Goal: Information Seeking & Learning: Learn about a topic

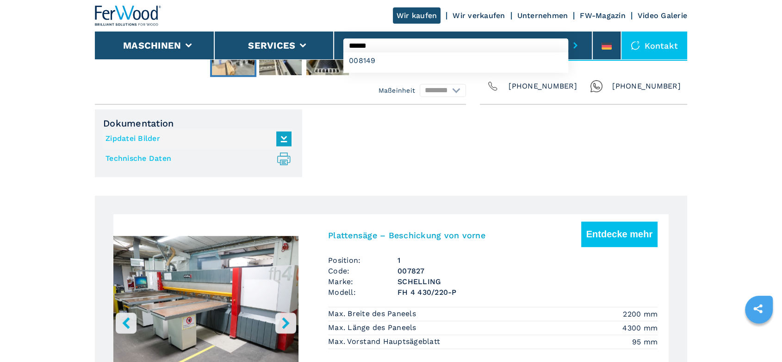
click at [359, 45] on input "******" at bounding box center [456, 45] width 225 height 14
click at [367, 63] on div "007978" at bounding box center [456, 60] width 225 height 17
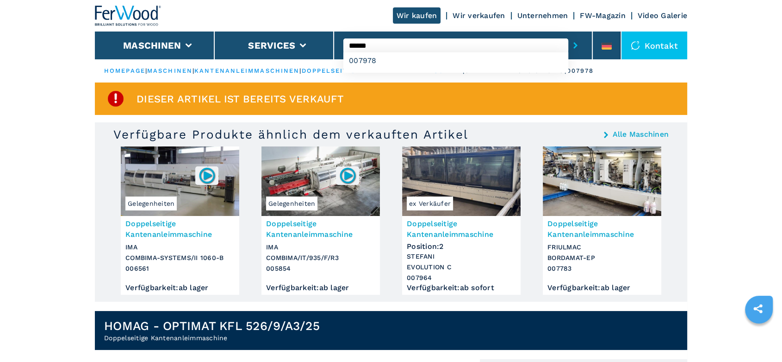
click at [357, 44] on input "******" at bounding box center [456, 45] width 225 height 14
type input "******"
click at [365, 62] on div "008088" at bounding box center [456, 60] width 225 height 17
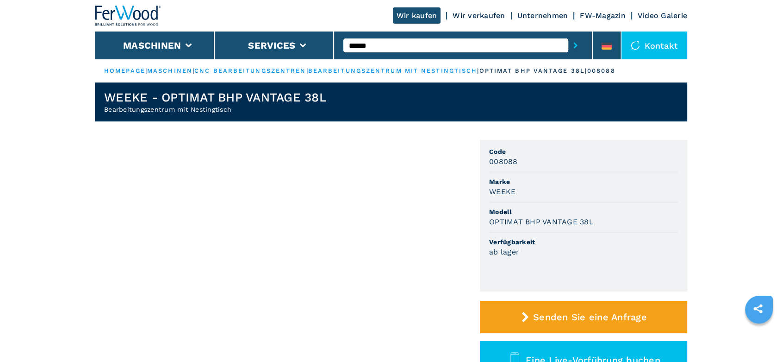
click at [569, 35] on button "submit-button" at bounding box center [576, 45] width 14 height 21
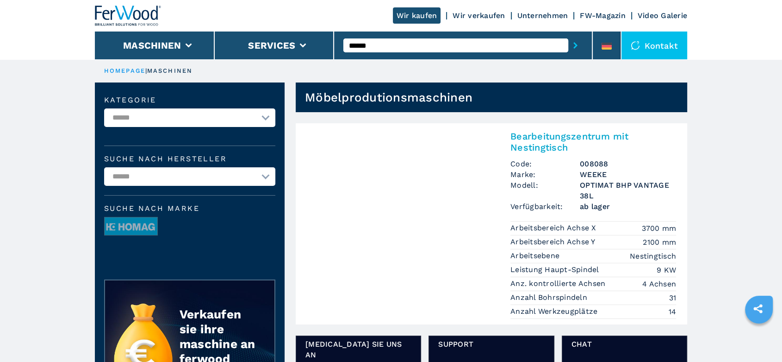
click at [593, 180] on h3 "OPTIMAT BHP VANTAGE 38L" at bounding box center [628, 190] width 96 height 21
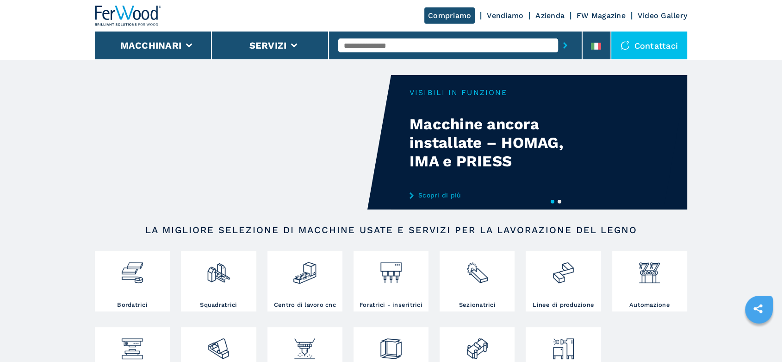
click at [348, 50] on input "text" at bounding box center [448, 45] width 220 height 14
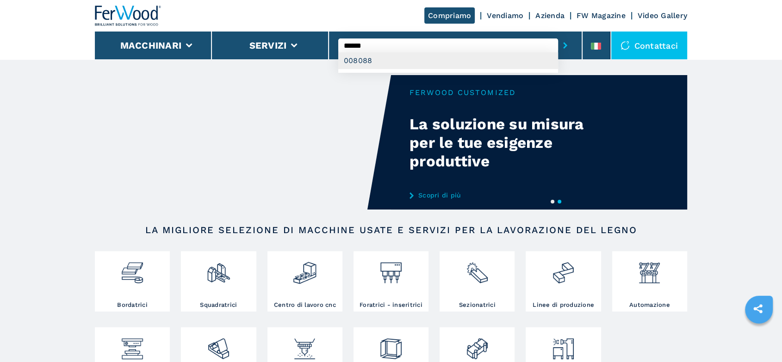
type input "******"
click at [366, 59] on div "008088" at bounding box center [448, 60] width 220 height 17
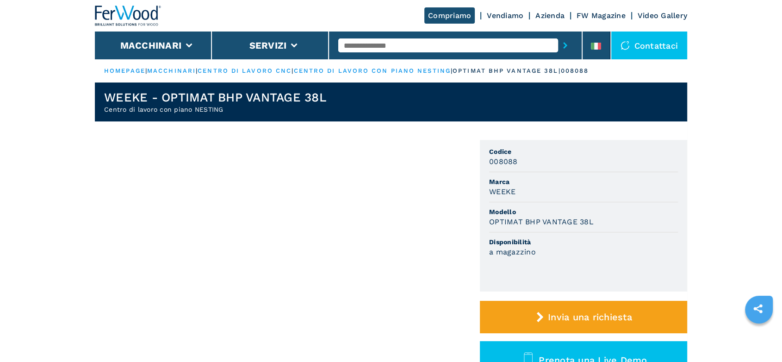
click at [340, 69] on link "centro di lavoro con piano nesting" at bounding box center [372, 70] width 157 height 7
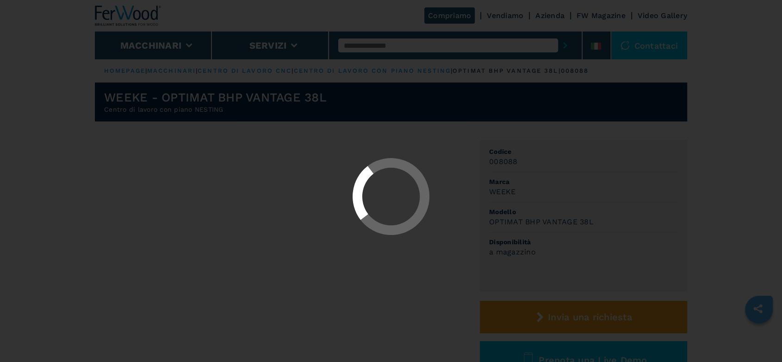
select select "**********"
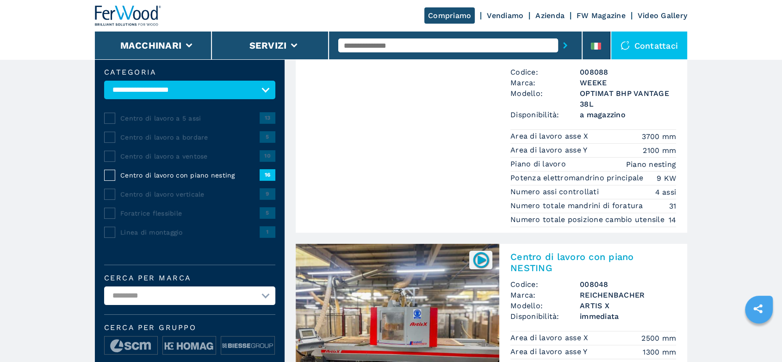
scroll to position [206, 0]
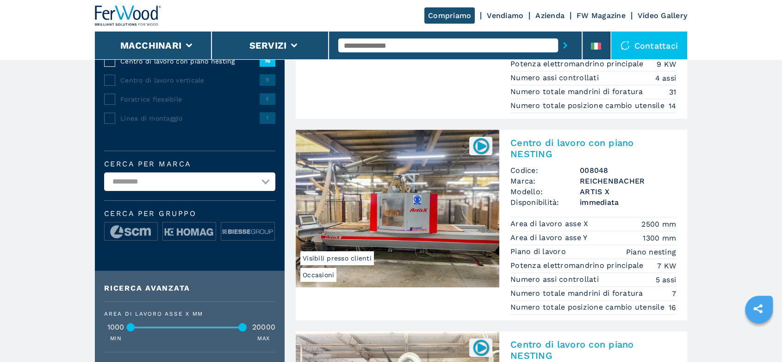
click at [594, 182] on h3 "REICHENBACHER" at bounding box center [628, 180] width 96 height 11
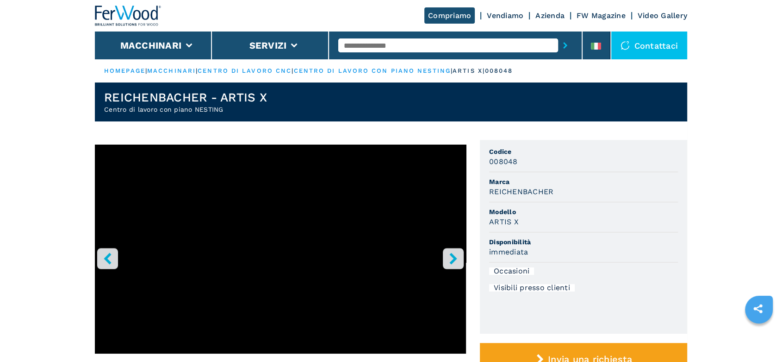
click at [375, 46] on input "text" at bounding box center [448, 45] width 220 height 14
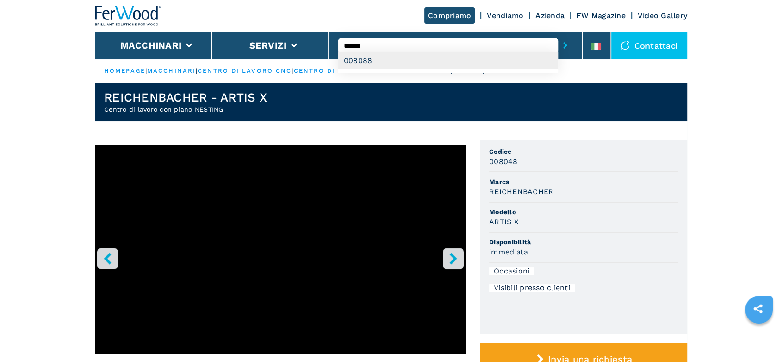
type input "******"
click at [366, 57] on div "008088" at bounding box center [448, 60] width 220 height 17
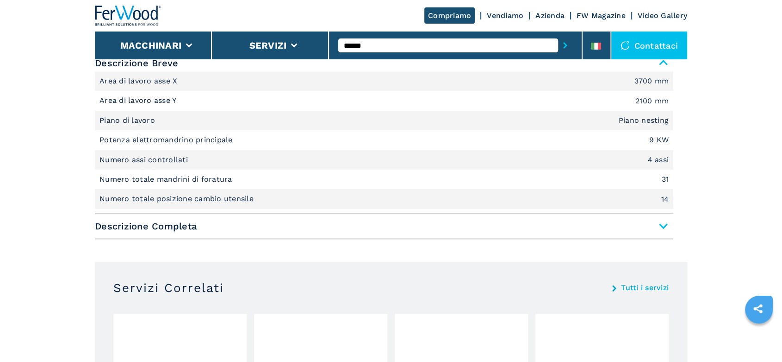
scroll to position [463, 0]
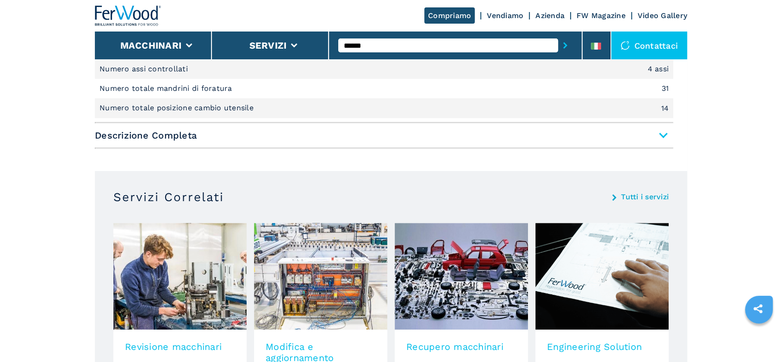
click at [663, 136] on span "Descrizione Completa" at bounding box center [384, 135] width 579 height 17
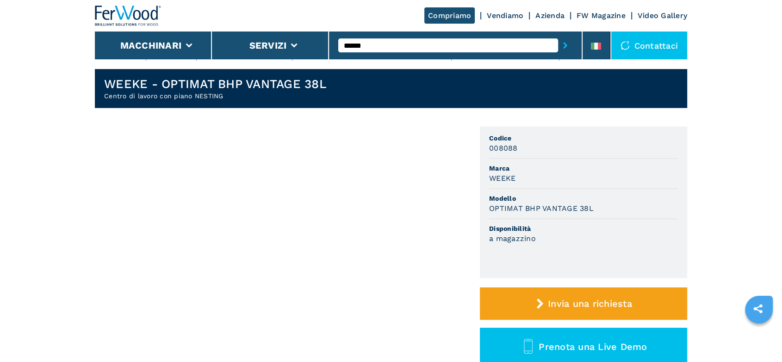
scroll to position [0, 0]
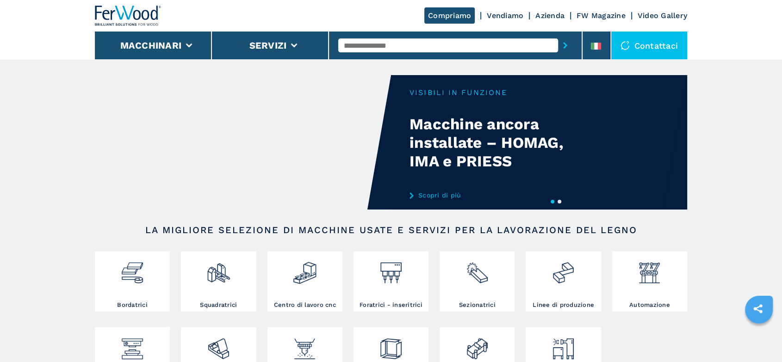
click at [354, 44] on input "text" at bounding box center [448, 45] width 220 height 14
type input "******"
click at [361, 62] on div "007601" at bounding box center [448, 60] width 220 height 17
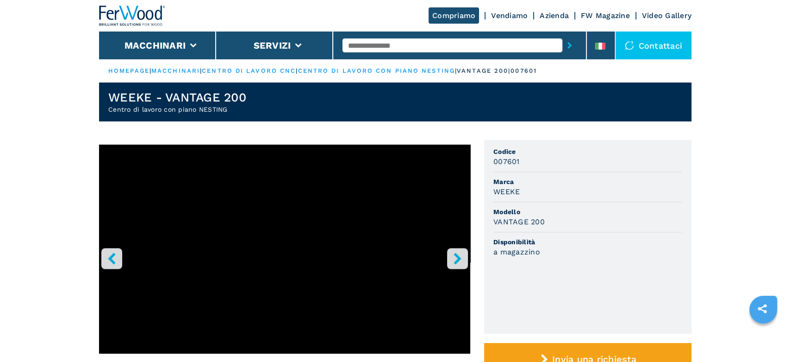
scroll to position [257, 0]
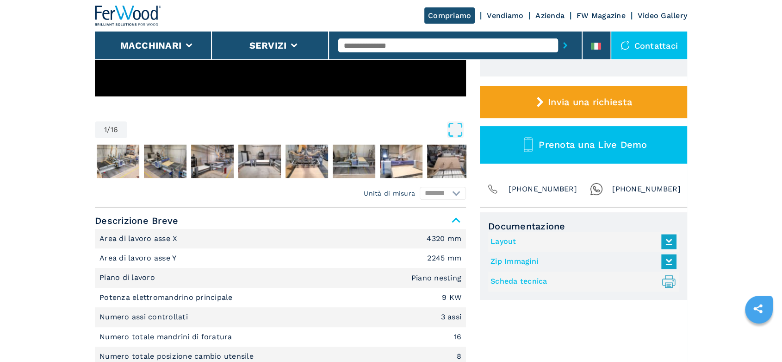
click at [515, 278] on link "Scheda tecnica .prefix__st0{stroke-linecap:round;stroke-linejoin:round}.prefix_…" at bounding box center [581, 281] width 181 height 15
click at [594, 36] on li at bounding box center [597, 45] width 28 height 28
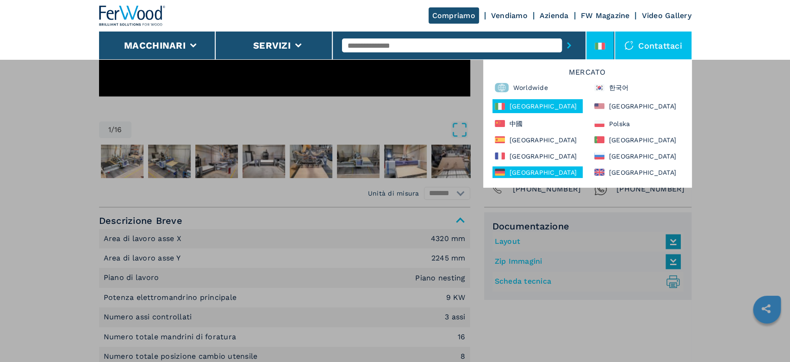
click at [526, 168] on div "Deutschland" at bounding box center [538, 172] width 90 height 12
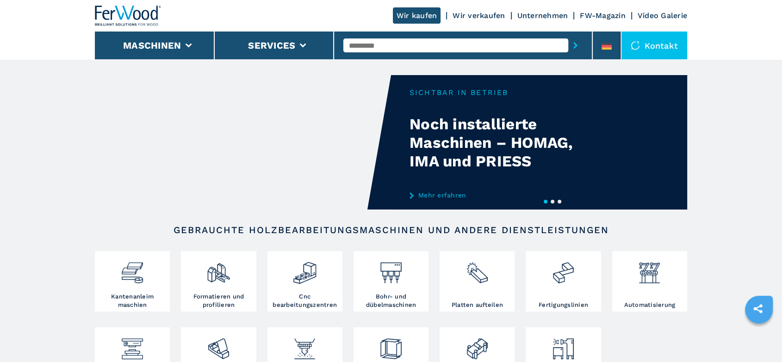
click at [356, 43] on input "text" at bounding box center [456, 45] width 225 height 14
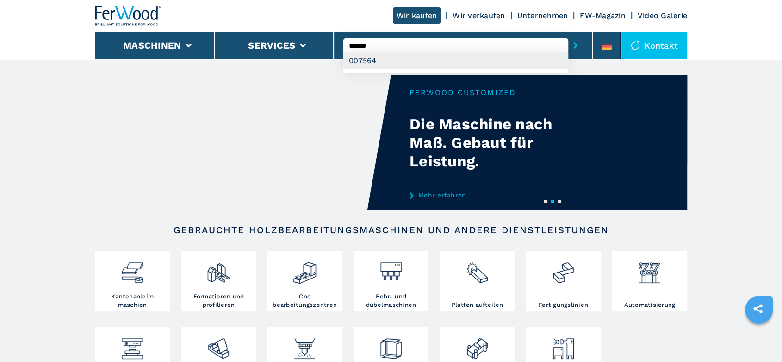
type input "******"
click at [370, 59] on div "007564" at bounding box center [456, 60] width 225 height 17
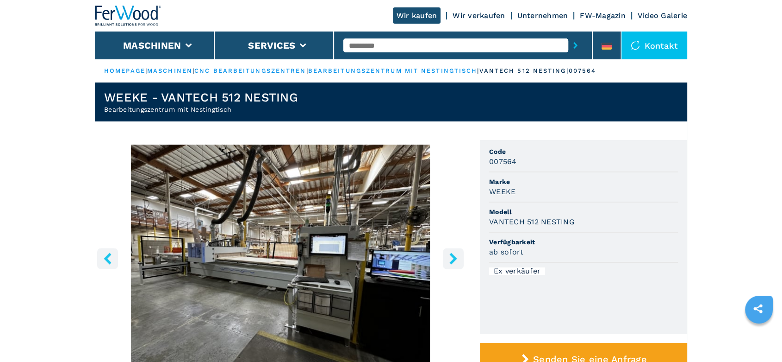
click at [357, 45] on input "text" at bounding box center [456, 45] width 225 height 14
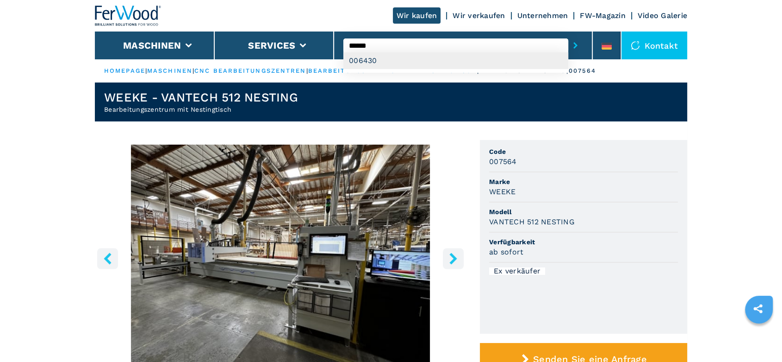
type input "******"
click at [368, 55] on div "006430" at bounding box center [456, 60] width 225 height 17
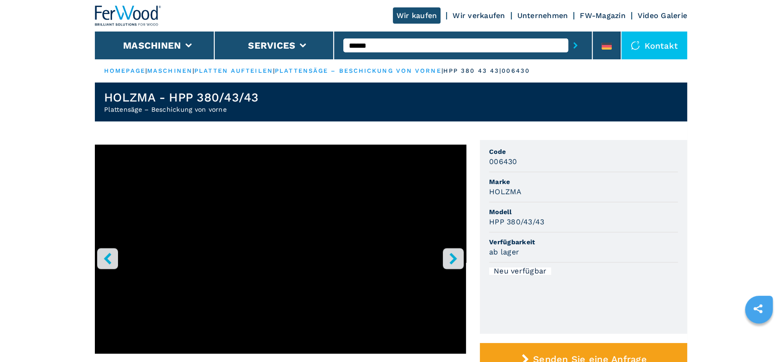
click at [456, 250] on button "right-button" at bounding box center [453, 258] width 21 height 21
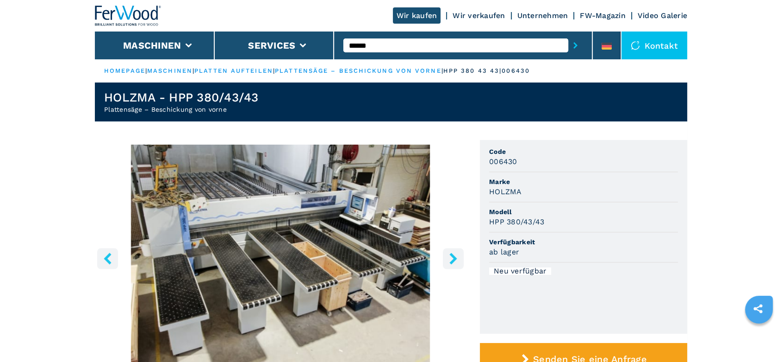
click at [456, 250] on button "right-button" at bounding box center [453, 258] width 21 height 21
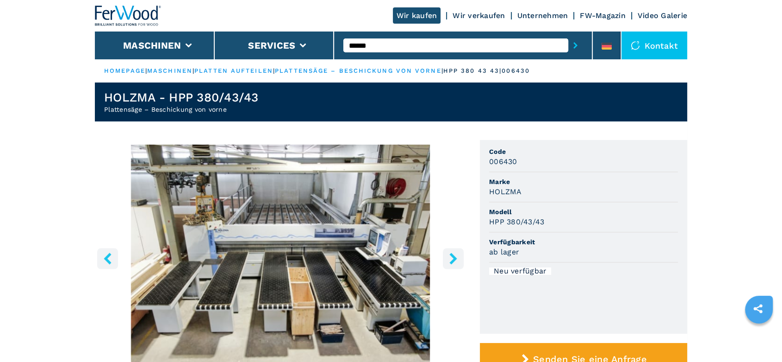
click at [456, 250] on button "right-button" at bounding box center [453, 258] width 21 height 21
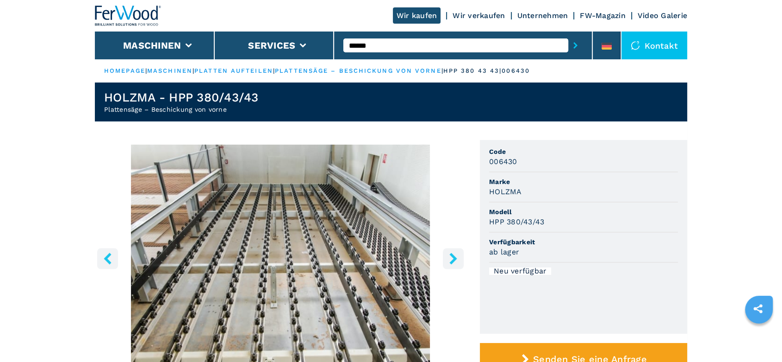
click at [219, 71] on link "platten aufteilen" at bounding box center [233, 70] width 79 height 7
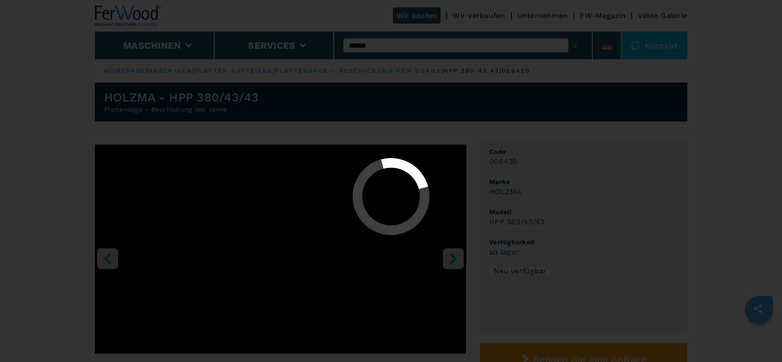
select select "**********"
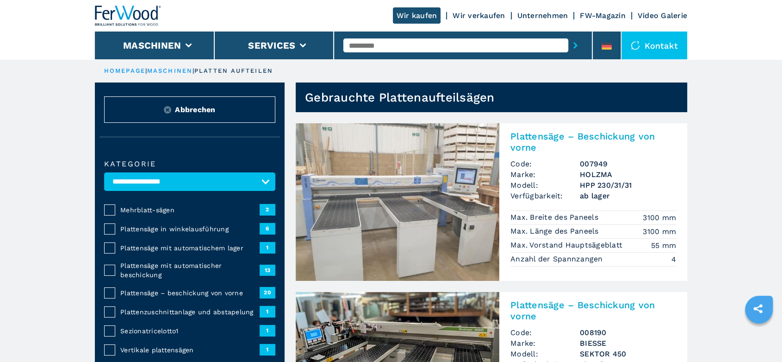
click at [196, 294] on span "Plattensäge – beschickung von vorne" at bounding box center [189, 292] width 139 height 9
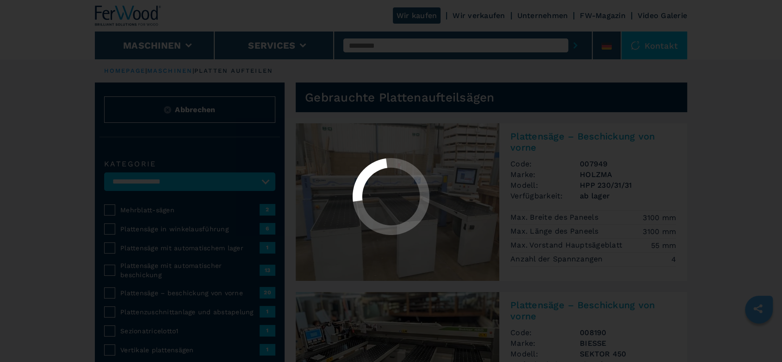
select select "**********"
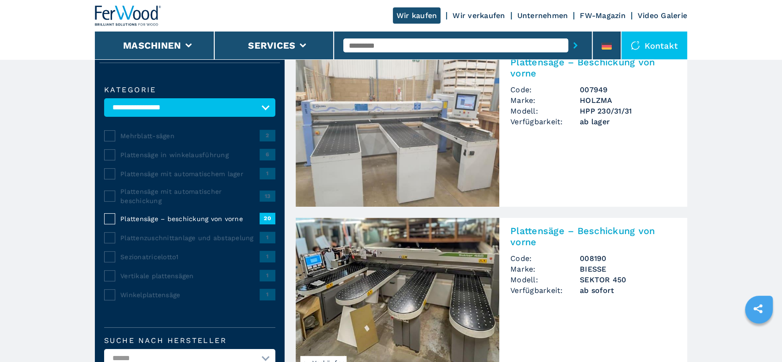
scroll to position [206, 0]
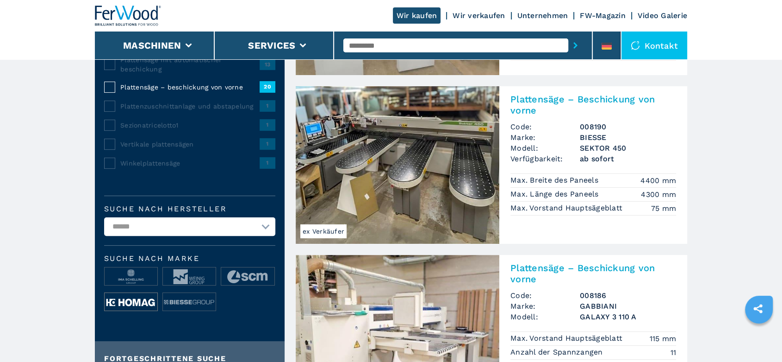
click at [128, 300] on img at bounding box center [131, 302] width 53 height 19
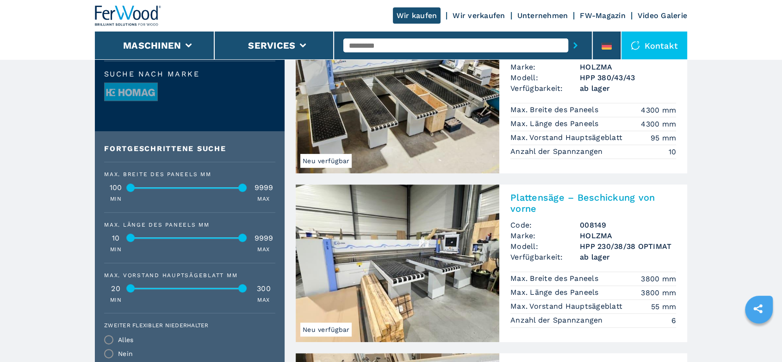
scroll to position [154, 0]
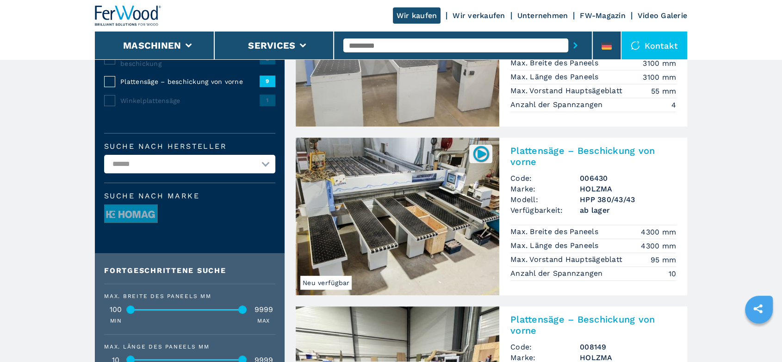
click at [374, 43] on input "text" at bounding box center [456, 45] width 225 height 14
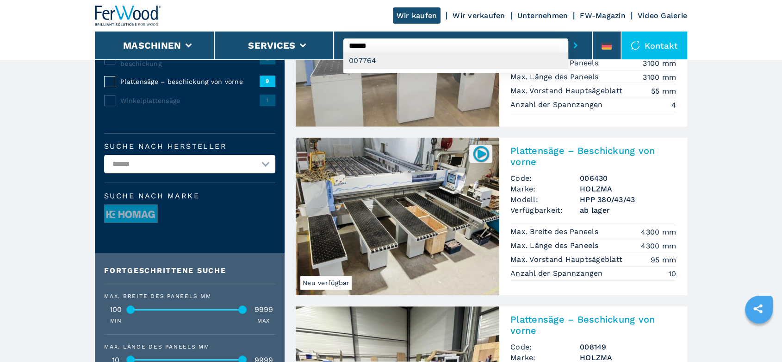
type input "******"
click at [374, 55] on div "007764" at bounding box center [456, 60] width 225 height 17
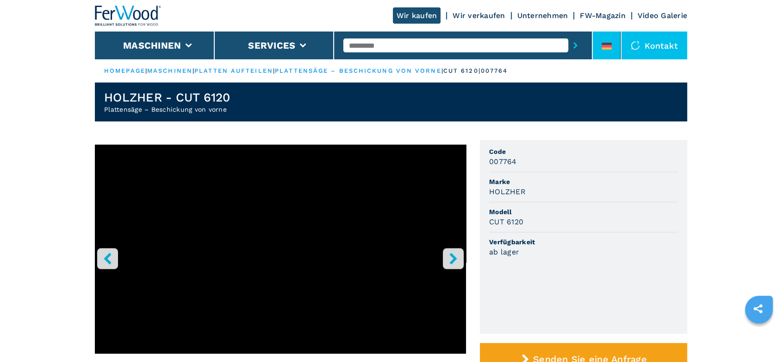
click at [611, 36] on li at bounding box center [607, 45] width 28 height 28
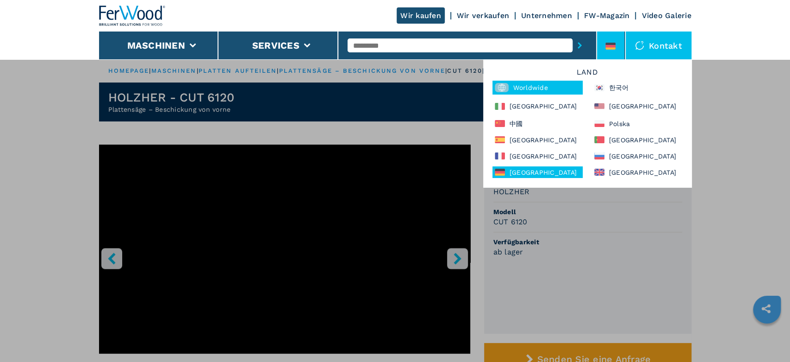
click at [514, 87] on div "Worldwide" at bounding box center [538, 88] width 90 height 14
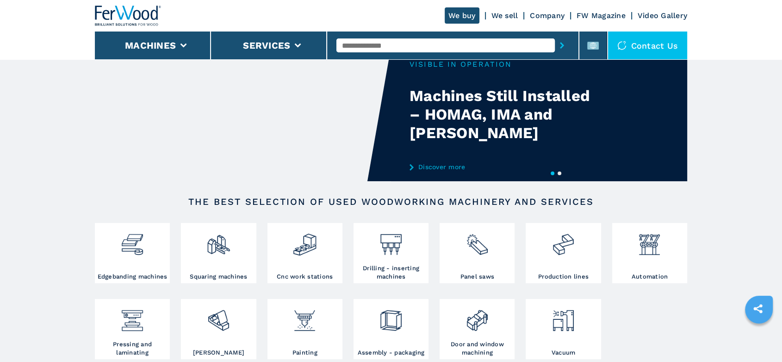
scroll to position [51, 0]
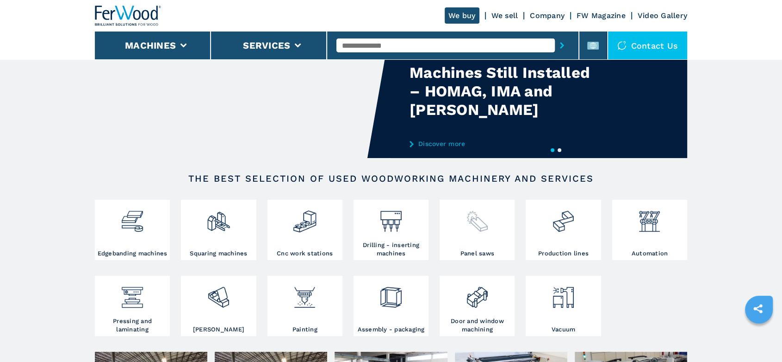
click at [484, 225] on img at bounding box center [477, 217] width 25 height 31
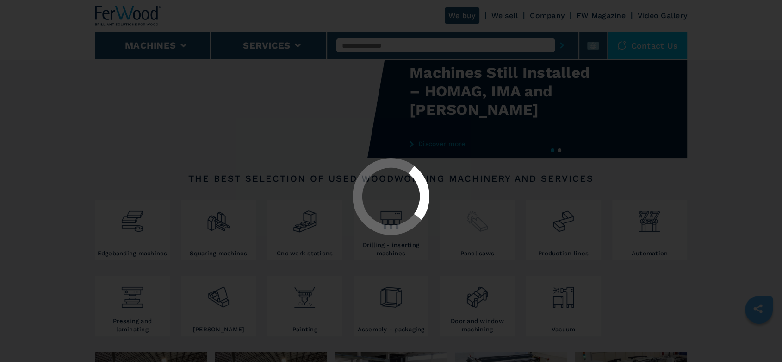
select select "**********"
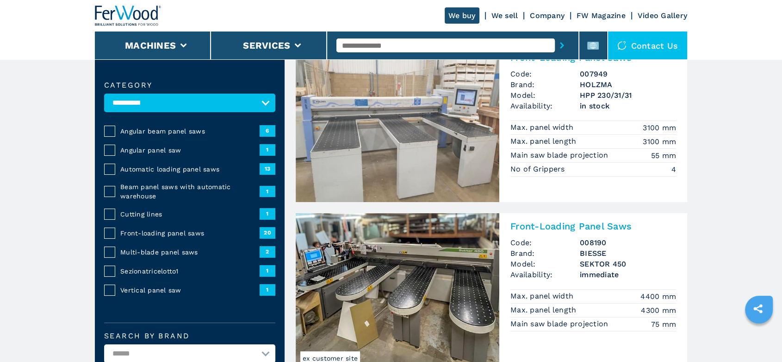
scroll to position [103, 0]
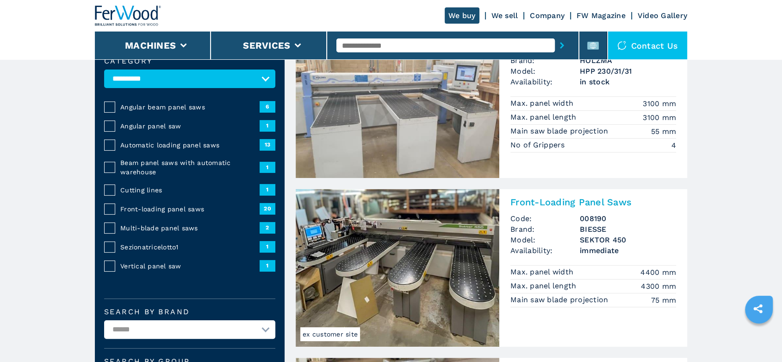
click at [600, 228] on h3 "BIESSE" at bounding box center [628, 229] width 96 height 11
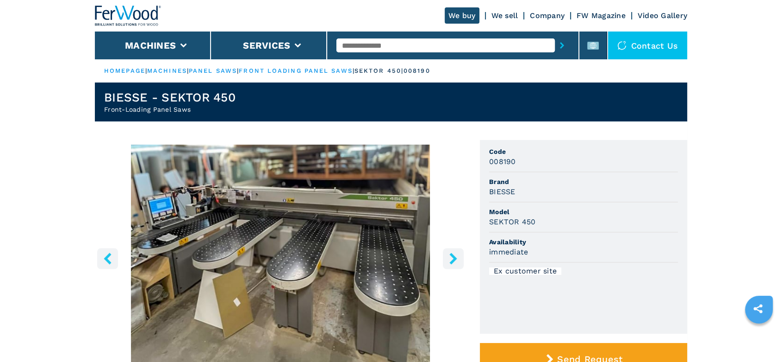
click at [460, 260] on button "right-button" at bounding box center [453, 258] width 21 height 21
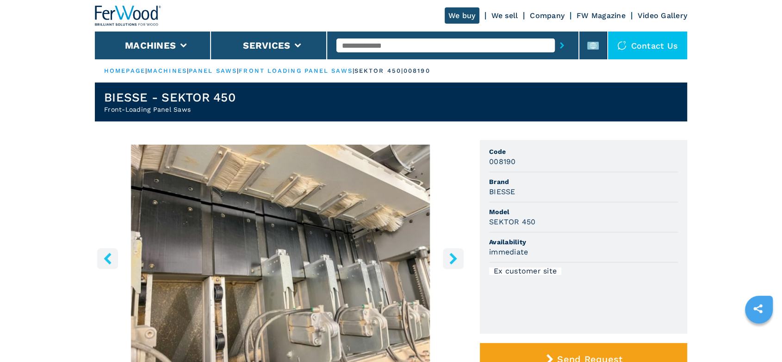
click at [457, 260] on icon "right-button" at bounding box center [454, 258] width 12 height 12
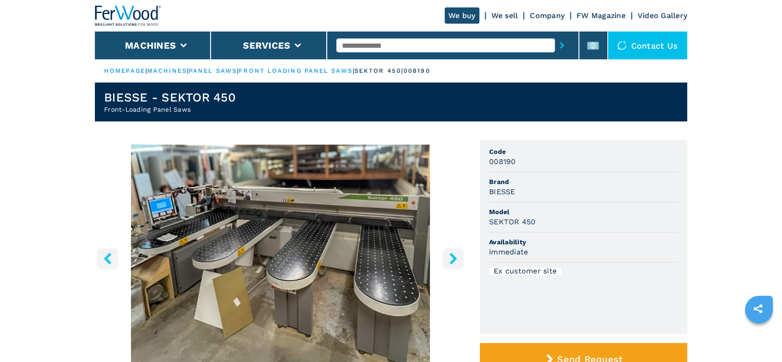
click at [457, 260] on icon "right-button" at bounding box center [454, 258] width 12 height 12
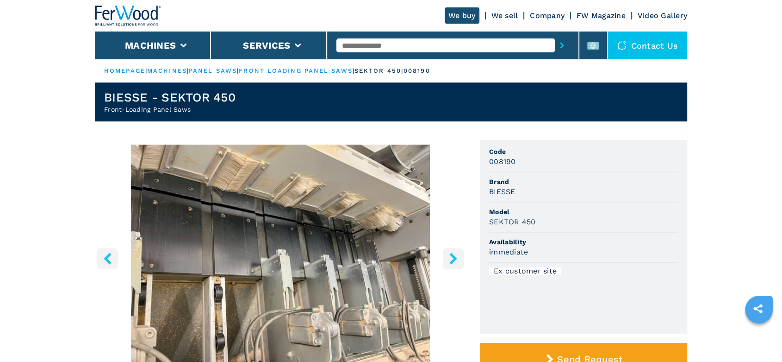
click at [457, 260] on icon "right-button" at bounding box center [454, 258] width 12 height 12
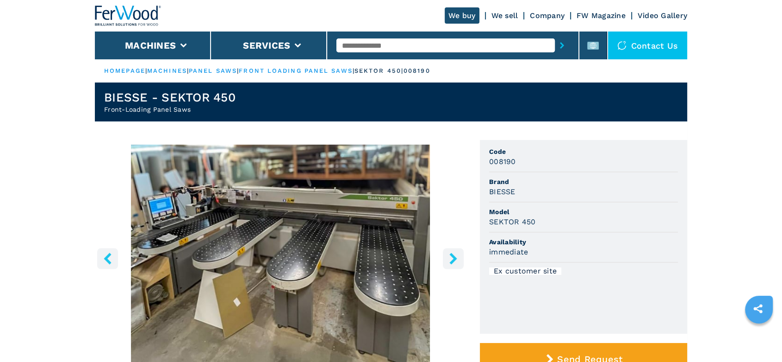
click at [457, 260] on icon "right-button" at bounding box center [454, 258] width 12 height 12
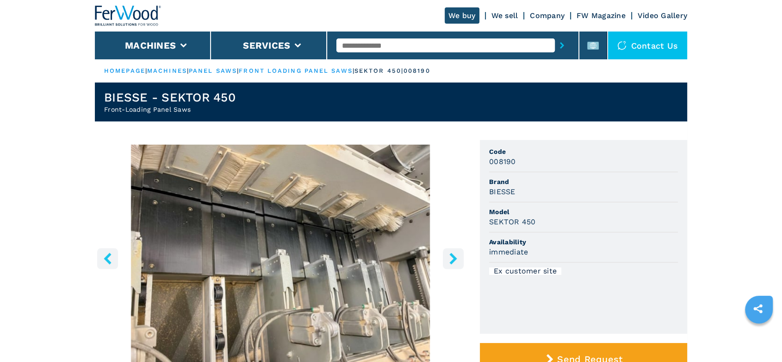
click at [457, 260] on icon "right-button" at bounding box center [454, 258] width 12 height 12
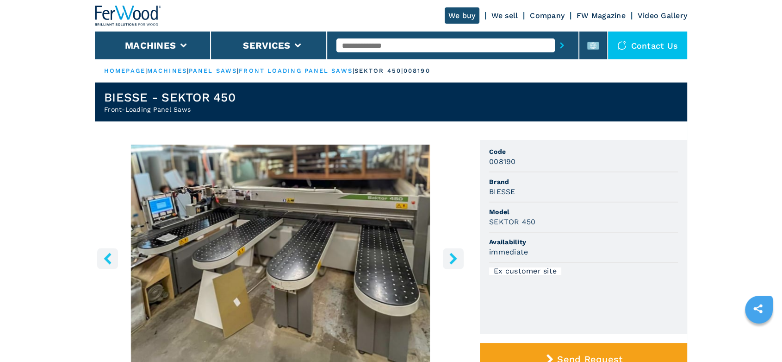
click at [457, 260] on icon "right-button" at bounding box center [454, 258] width 12 height 12
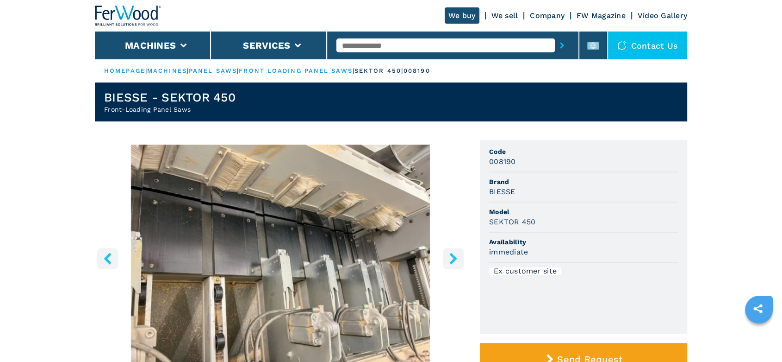
click at [457, 260] on icon "right-button" at bounding box center [454, 258] width 12 height 12
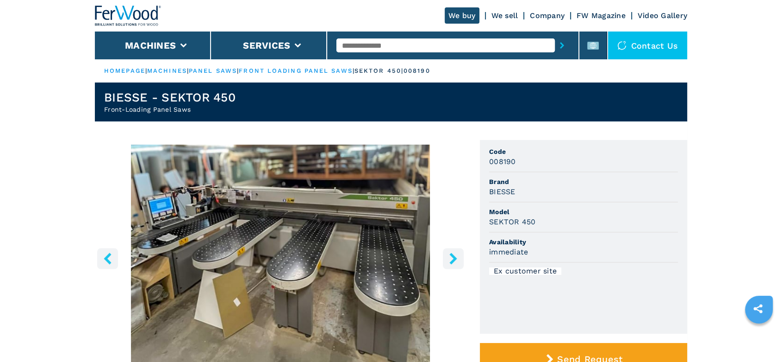
click at [457, 260] on icon "right-button" at bounding box center [454, 258] width 12 height 12
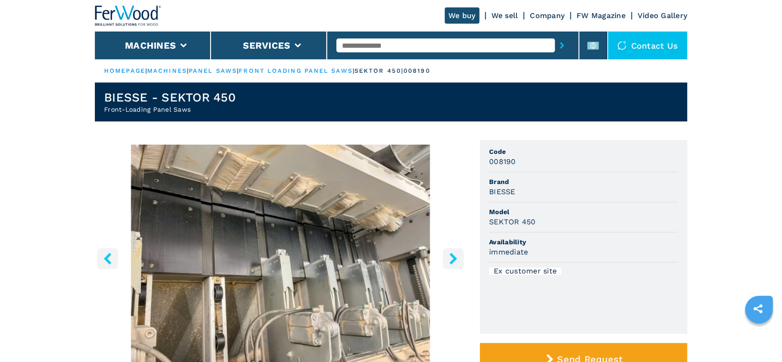
click at [340, 44] on input "text" at bounding box center [446, 45] width 218 height 14
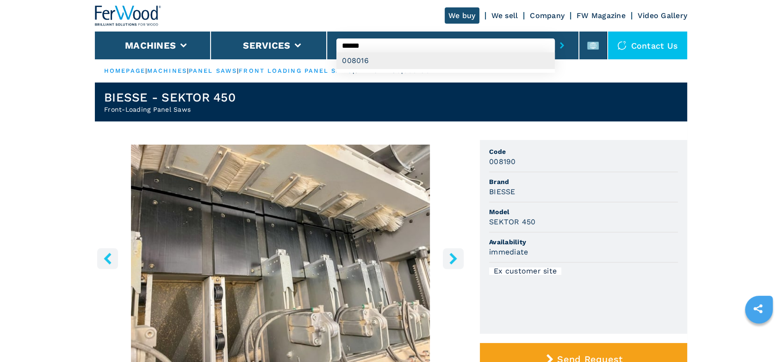
type input "******"
click at [364, 58] on div "008016" at bounding box center [446, 60] width 218 height 17
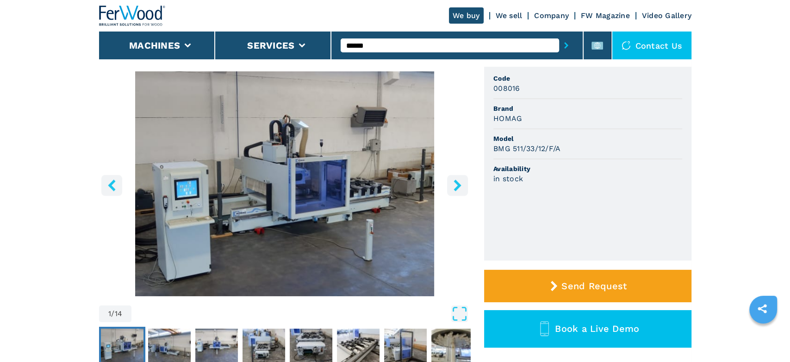
scroll to position [257, 0]
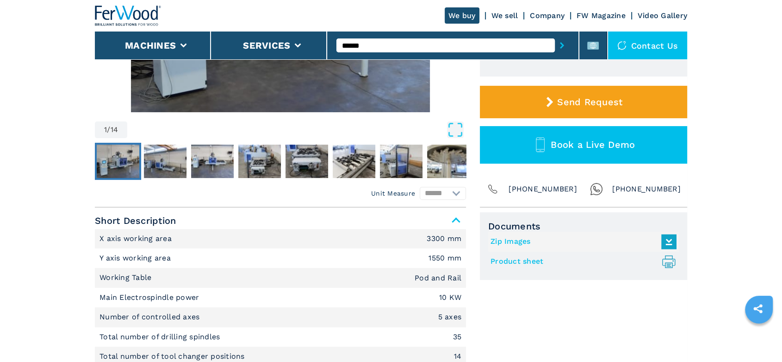
click at [514, 262] on link "Product sheet .prefix__st0{stroke-linecap:round;stroke-linejoin:round}.prefix__…" at bounding box center [581, 261] width 181 height 15
click at [593, 32] on li at bounding box center [594, 45] width 28 height 28
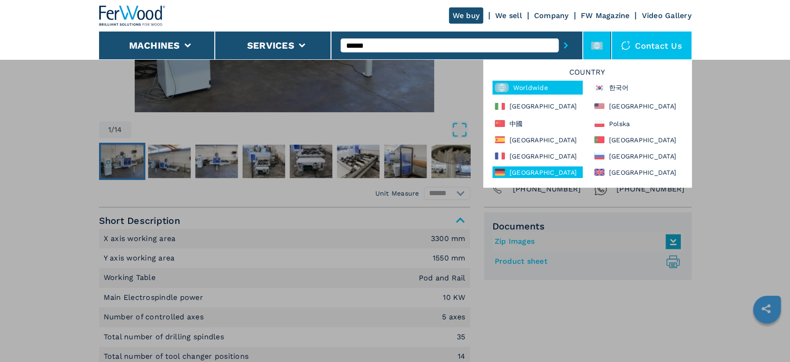
click at [544, 173] on div "Deutschland" at bounding box center [538, 172] width 90 height 12
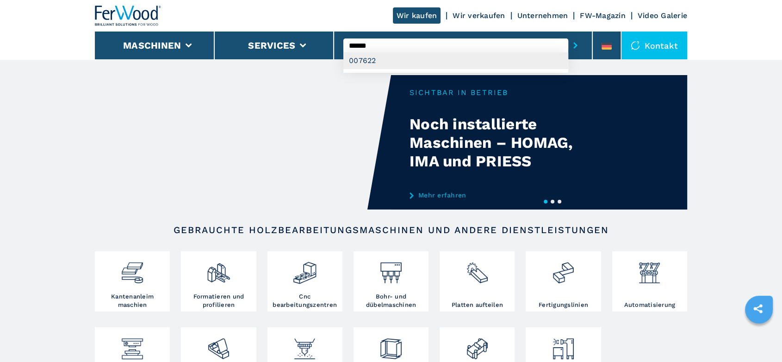
type input "******"
click at [369, 61] on div "007622" at bounding box center [456, 60] width 225 height 17
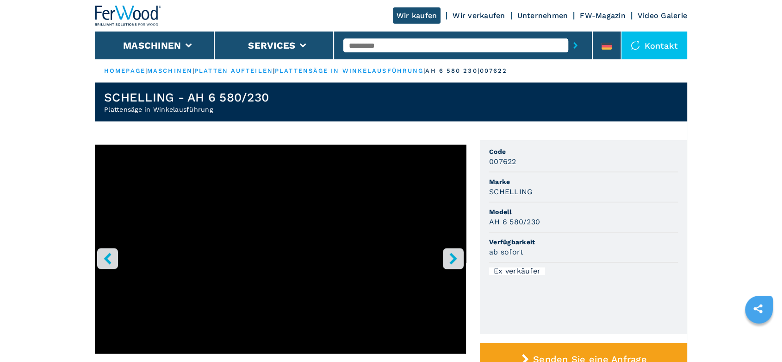
click at [461, 259] on button "right-button" at bounding box center [453, 258] width 21 height 21
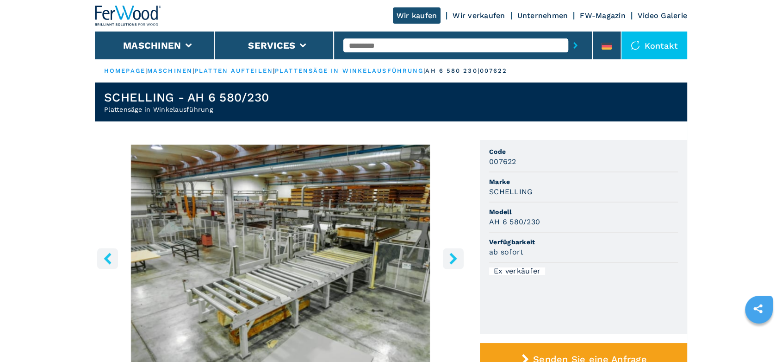
click at [461, 259] on button "right-button" at bounding box center [453, 258] width 21 height 21
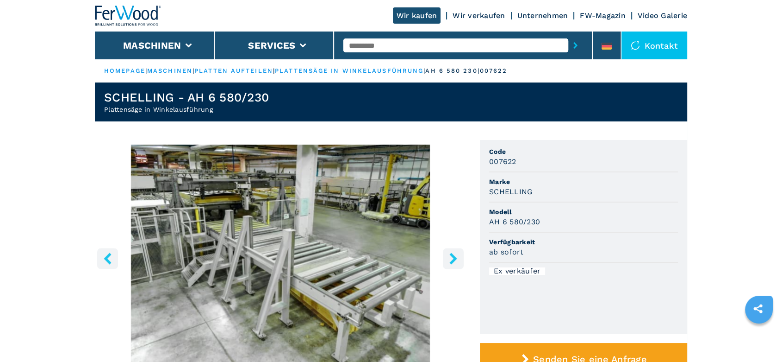
click at [461, 259] on button "right-button" at bounding box center [453, 258] width 21 height 21
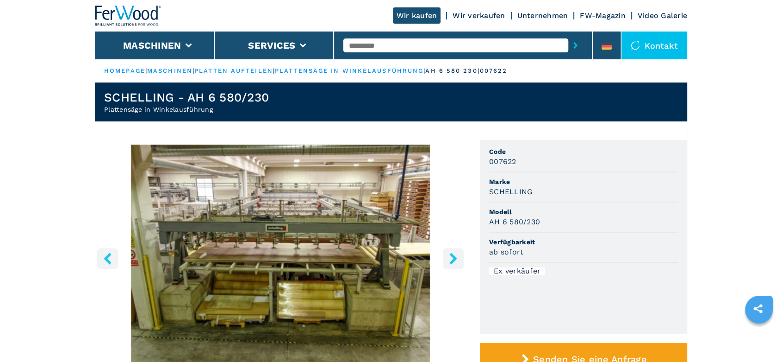
click at [461, 259] on button "right-button" at bounding box center [453, 258] width 21 height 21
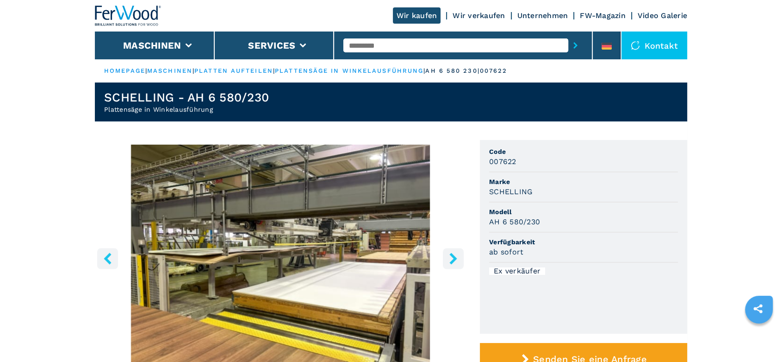
click at [461, 259] on button "right-button" at bounding box center [453, 258] width 21 height 21
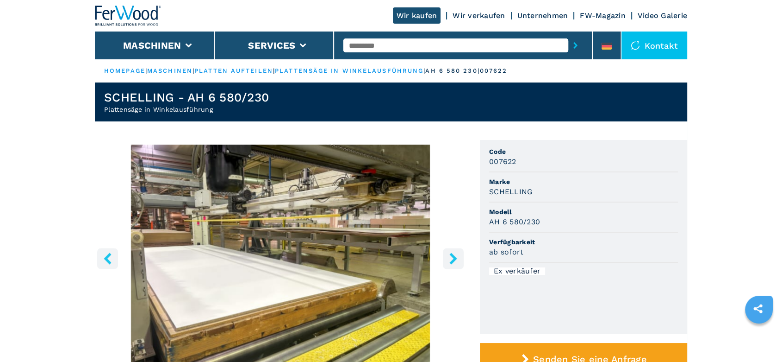
click at [461, 259] on button "right-button" at bounding box center [453, 258] width 21 height 21
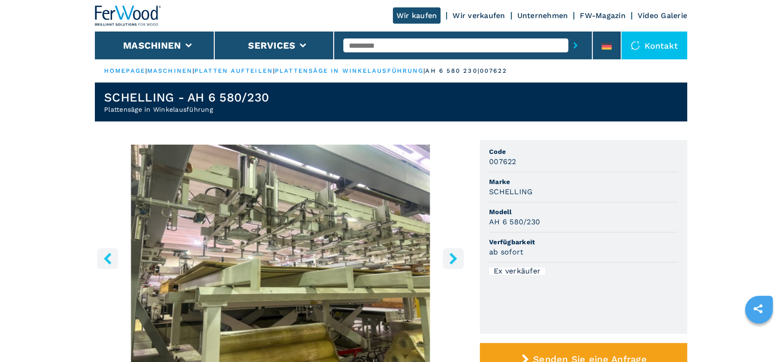
click at [461, 259] on button "right-button" at bounding box center [453, 258] width 21 height 21
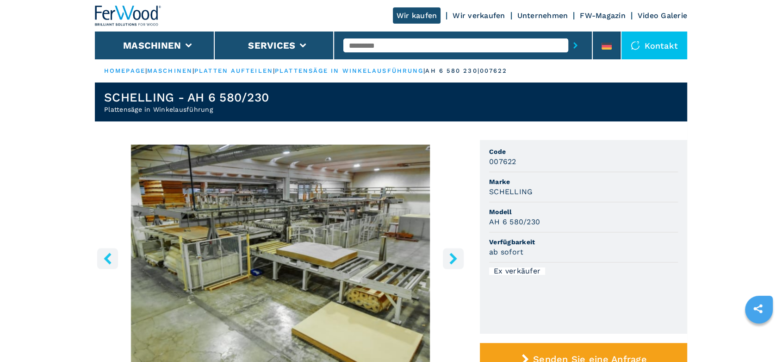
click at [451, 257] on icon "right-button" at bounding box center [454, 258] width 12 height 12
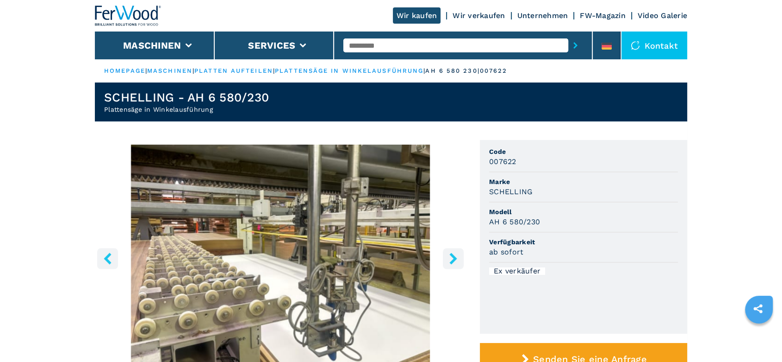
click at [451, 257] on icon "right-button" at bounding box center [454, 258] width 12 height 12
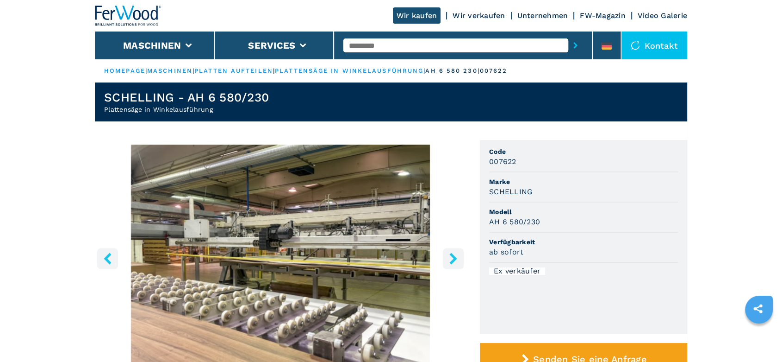
click at [451, 257] on icon "right-button" at bounding box center [454, 258] width 12 height 12
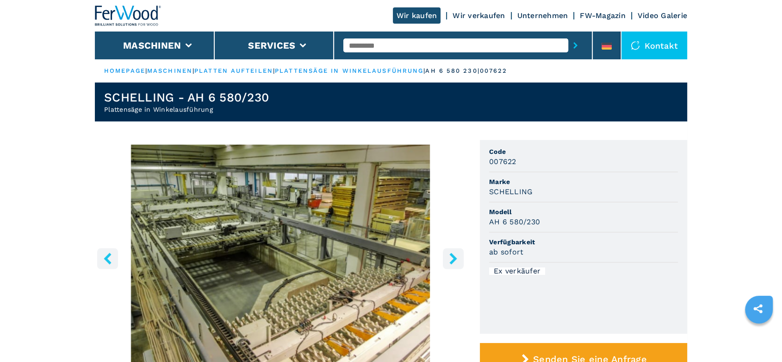
click at [451, 257] on icon "right-button" at bounding box center [454, 258] width 12 height 12
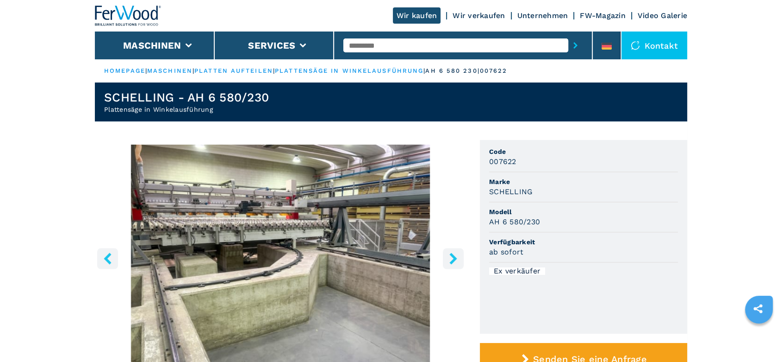
click at [451, 257] on icon "right-button" at bounding box center [454, 258] width 12 height 12
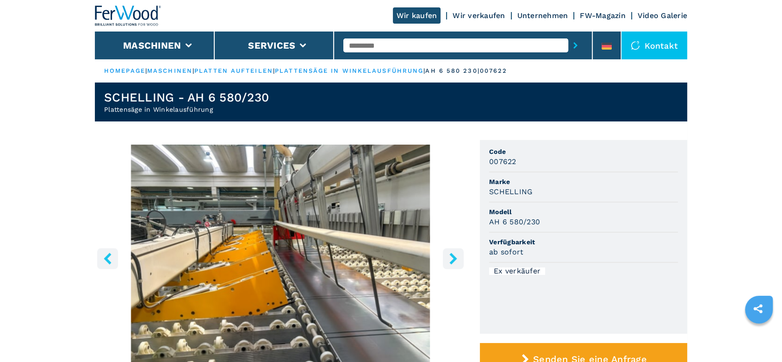
click at [451, 257] on icon "right-button" at bounding box center [454, 258] width 12 height 12
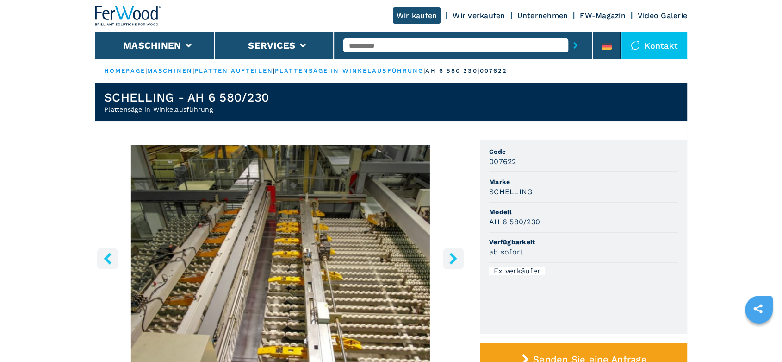
click at [451, 257] on icon "right-button" at bounding box center [454, 258] width 12 height 12
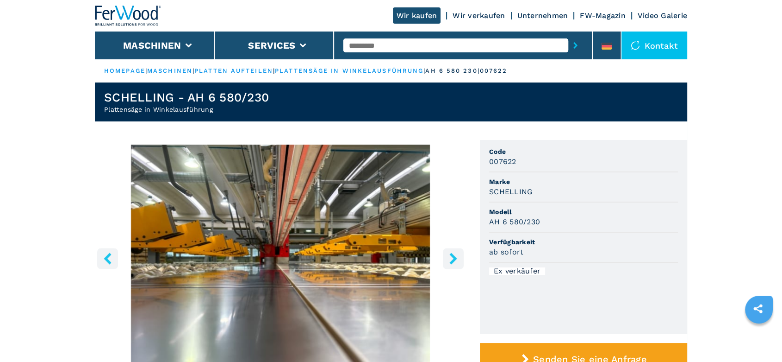
click at [451, 257] on icon "right-button" at bounding box center [454, 258] width 12 height 12
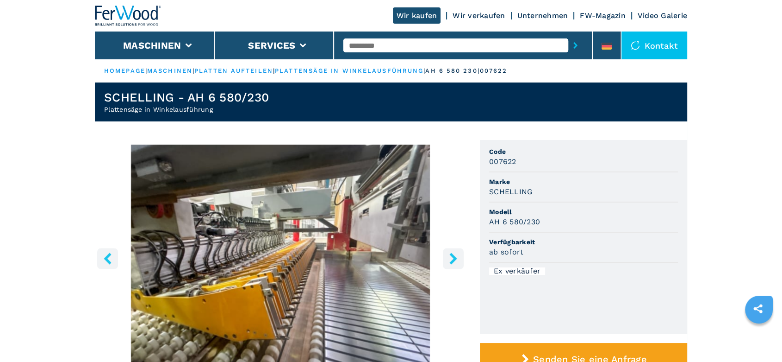
click at [451, 257] on icon "right-button" at bounding box center [454, 258] width 12 height 12
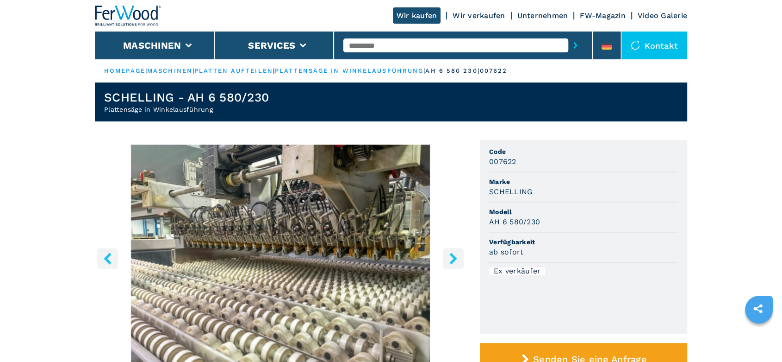
click at [451, 257] on icon "right-button" at bounding box center [454, 258] width 12 height 12
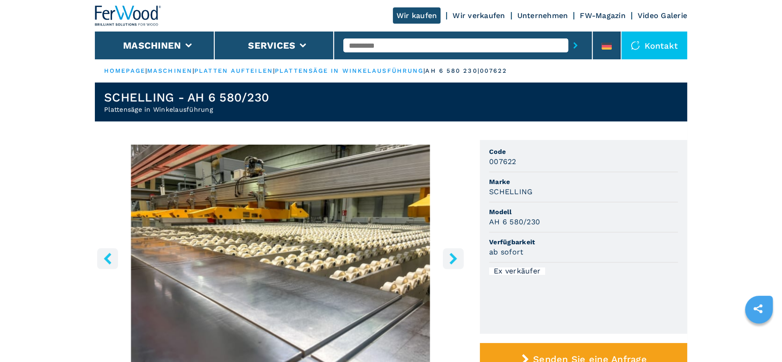
click at [451, 257] on icon "right-button" at bounding box center [454, 258] width 12 height 12
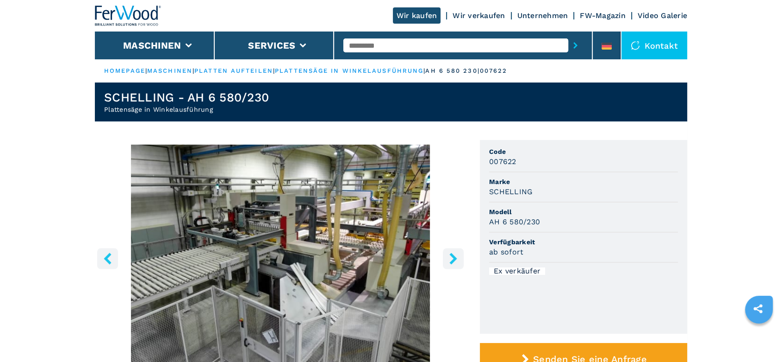
click at [370, 45] on input "text" at bounding box center [456, 45] width 225 height 14
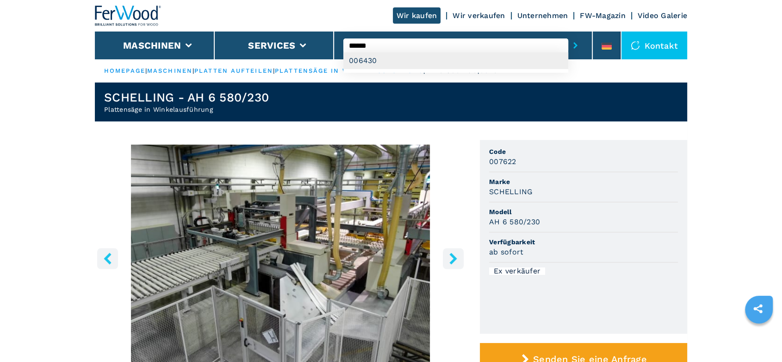
type input "******"
click at [381, 61] on div "006430" at bounding box center [456, 60] width 225 height 17
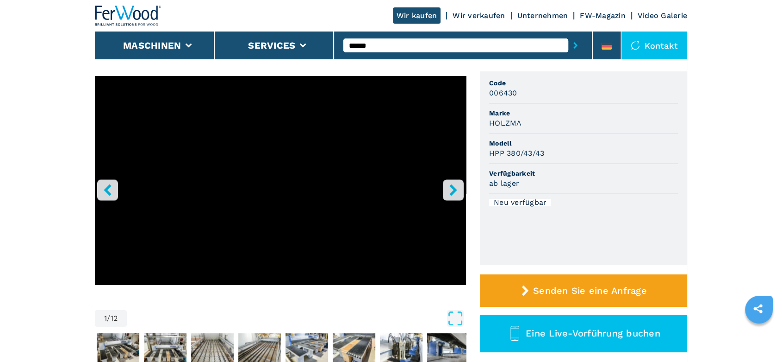
scroll to position [257, 0]
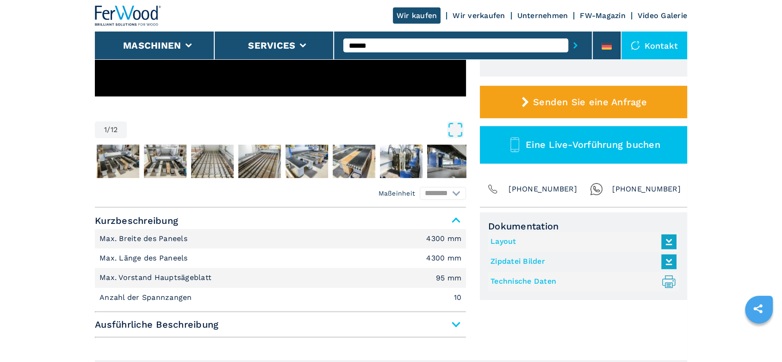
click at [530, 281] on link "Technische Daten .prefix__st0{stroke-linecap:round;stroke-linejoin:round}.prefi…" at bounding box center [581, 281] width 181 height 15
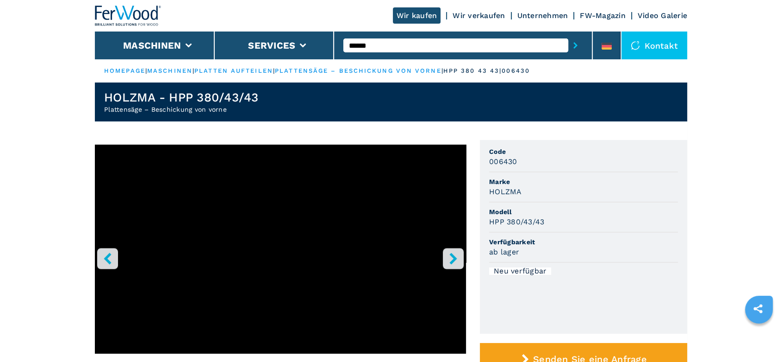
click at [453, 256] on icon "right-button" at bounding box center [453, 258] width 7 height 12
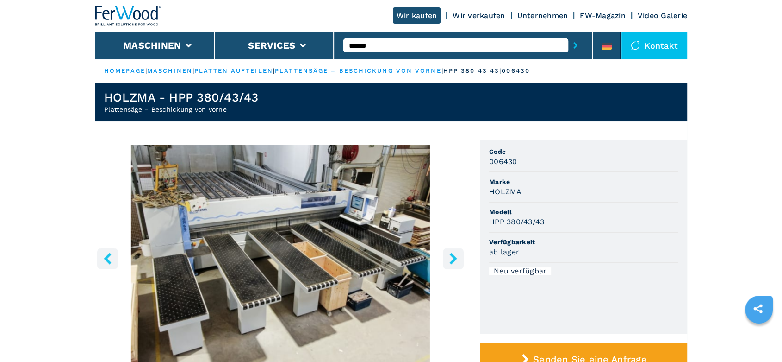
click at [450, 255] on icon "right-button" at bounding box center [454, 258] width 12 height 12
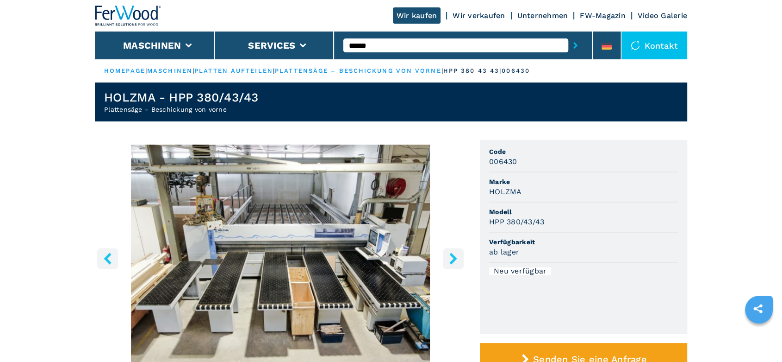
click at [450, 257] on icon "right-button" at bounding box center [454, 258] width 12 height 12
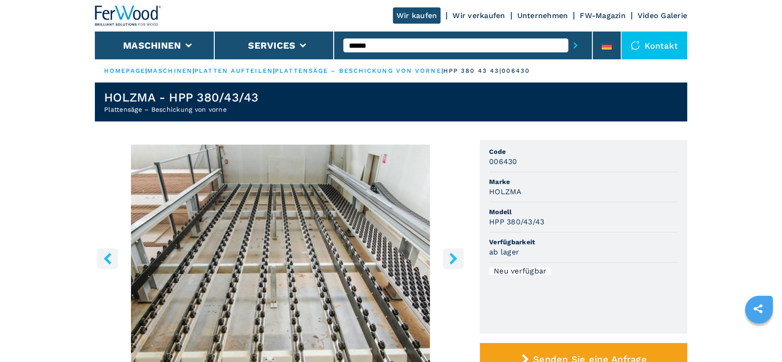
click at [450, 257] on icon "right-button" at bounding box center [454, 258] width 12 height 12
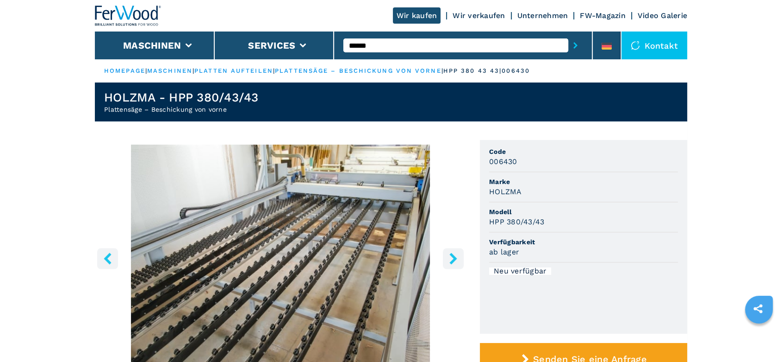
click at [450, 257] on icon "right-button" at bounding box center [454, 258] width 12 height 12
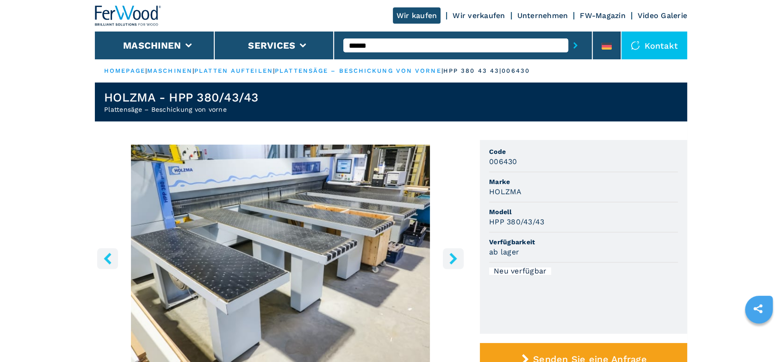
click at [450, 257] on icon "right-button" at bounding box center [454, 258] width 12 height 12
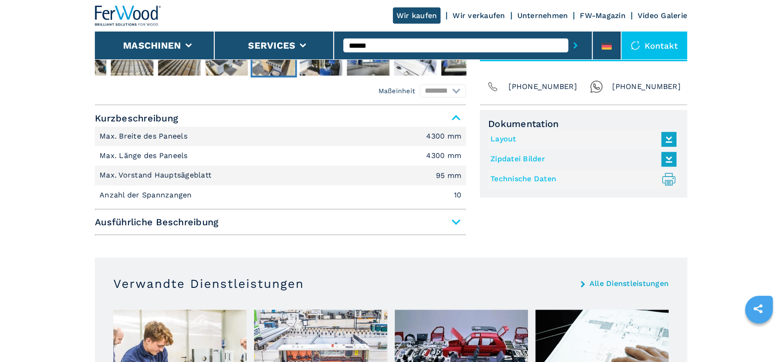
scroll to position [360, 0]
click at [456, 221] on span "Ausführliche Beschreibung" at bounding box center [280, 221] width 371 height 17
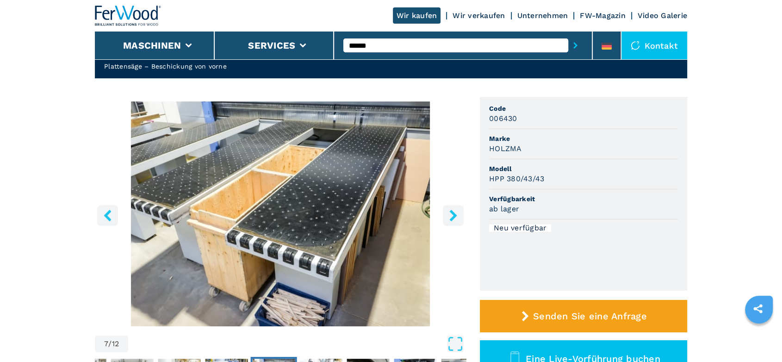
scroll to position [0, 0]
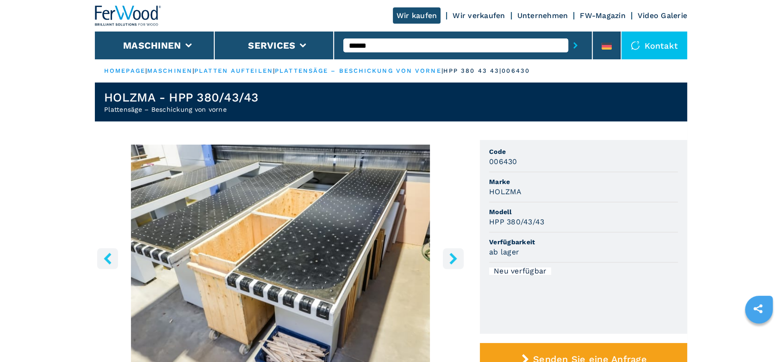
click at [451, 259] on icon "right-button" at bounding box center [454, 258] width 12 height 12
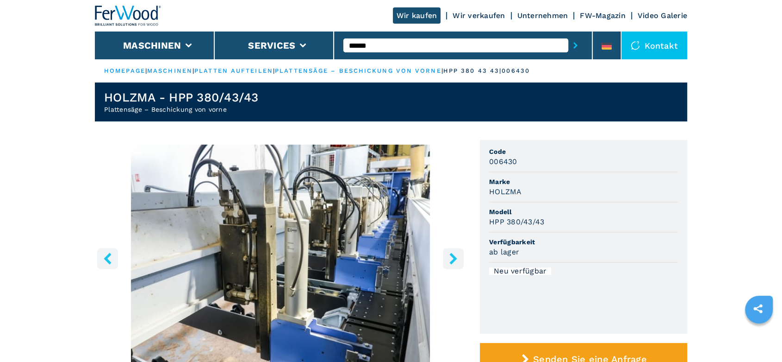
click at [451, 259] on icon "right-button" at bounding box center [454, 258] width 12 height 12
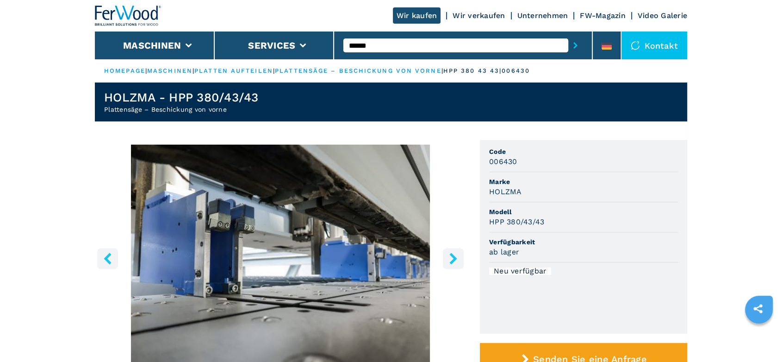
click at [451, 259] on icon "right-button" at bounding box center [454, 258] width 12 height 12
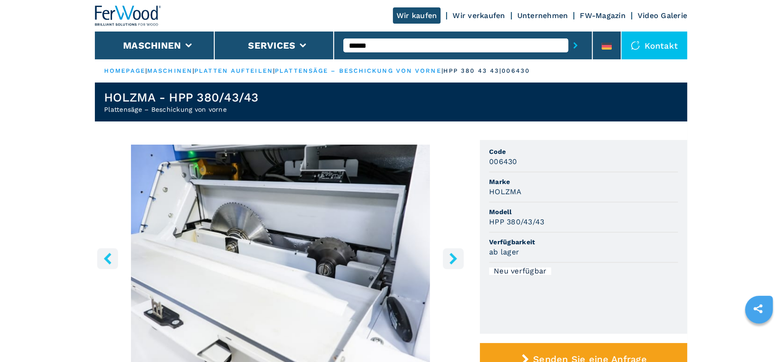
click at [451, 259] on icon "right-button" at bounding box center [454, 258] width 12 height 12
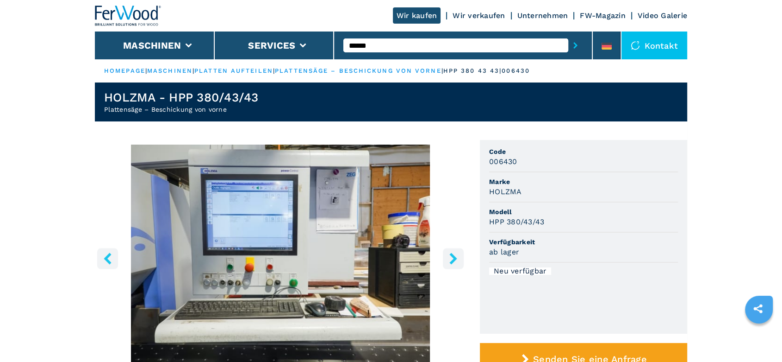
click at [451, 259] on icon "right-button" at bounding box center [454, 258] width 12 height 12
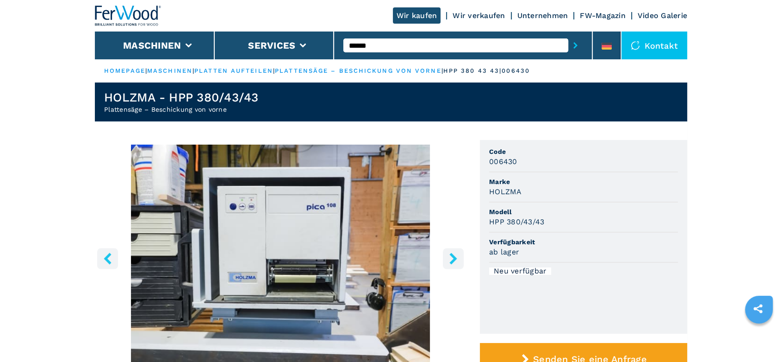
click at [451, 259] on icon "right-button" at bounding box center [454, 258] width 12 height 12
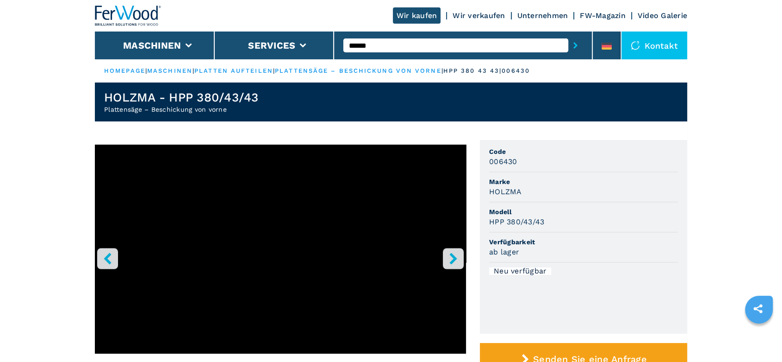
click at [454, 256] on icon "right-button" at bounding box center [453, 258] width 7 height 12
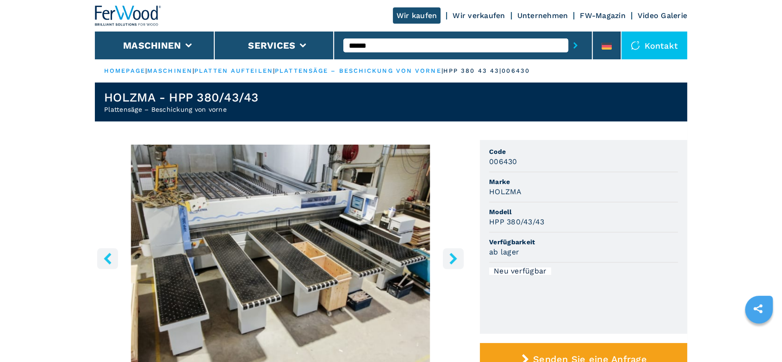
click at [108, 257] on icon "left-button" at bounding box center [108, 258] width 12 height 12
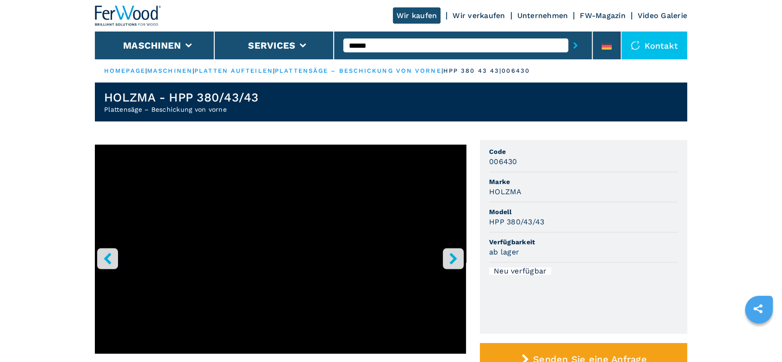
click at [108, 257] on icon "left-button" at bounding box center [108, 258] width 12 height 12
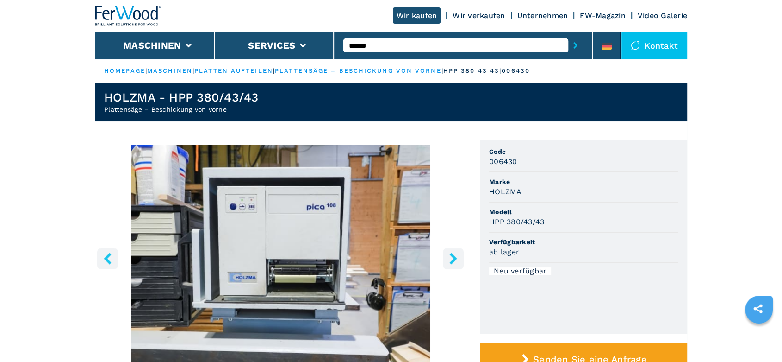
click at [108, 257] on icon "left-button" at bounding box center [108, 258] width 12 height 12
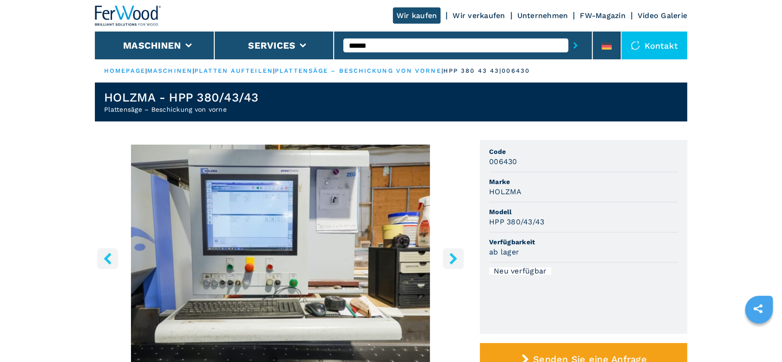
click at [108, 257] on icon "left-button" at bounding box center [108, 258] width 12 height 12
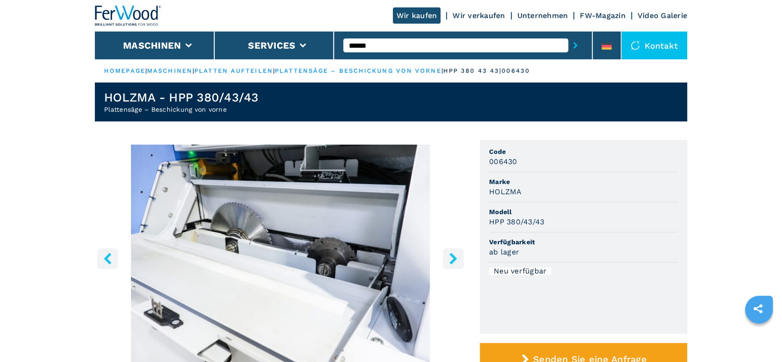
click at [108, 257] on icon "left-button" at bounding box center [108, 258] width 12 height 12
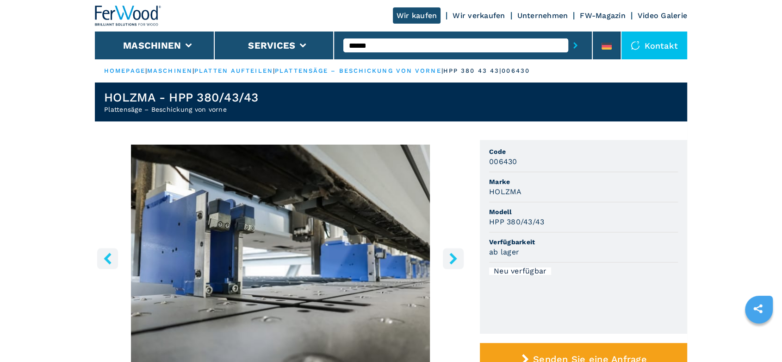
click at [108, 257] on icon "left-button" at bounding box center [108, 258] width 12 height 12
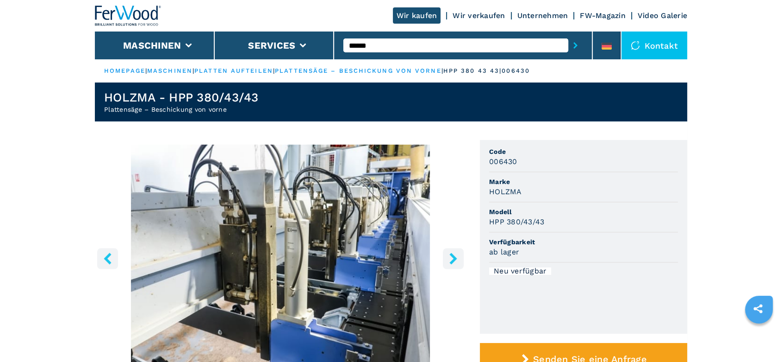
click at [108, 257] on icon "left-button" at bounding box center [108, 258] width 12 height 12
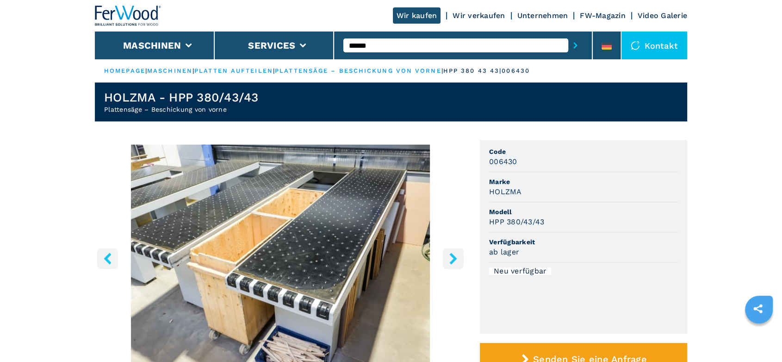
click at [108, 257] on icon "left-button" at bounding box center [108, 258] width 12 height 12
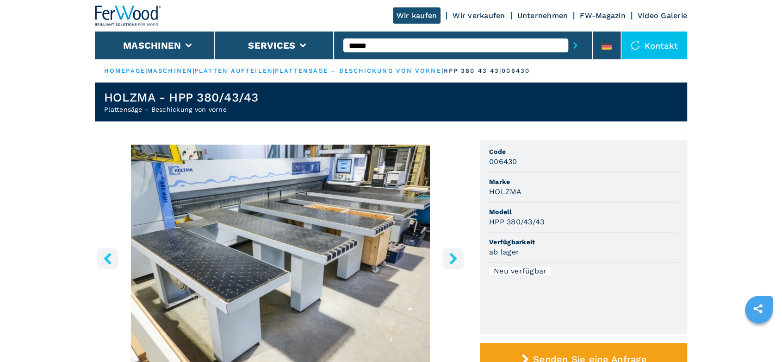
click at [108, 257] on icon "left-button" at bounding box center [108, 258] width 12 height 12
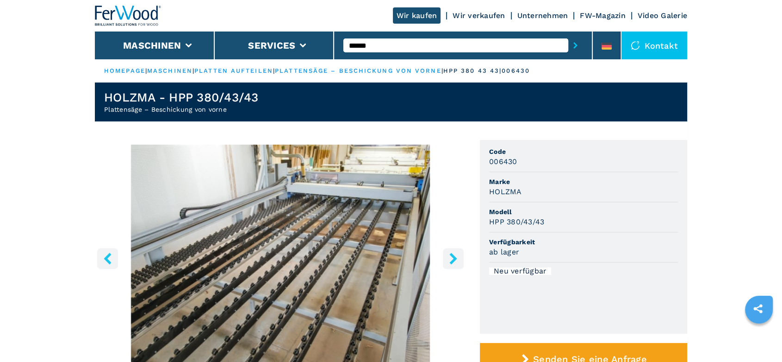
click at [108, 257] on icon "left-button" at bounding box center [108, 258] width 12 height 12
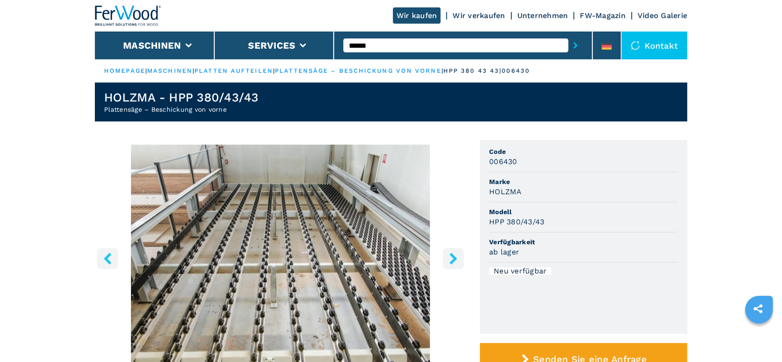
click at [398, 69] on link "plattensäge – beschickung von vorne" at bounding box center [358, 70] width 167 height 7
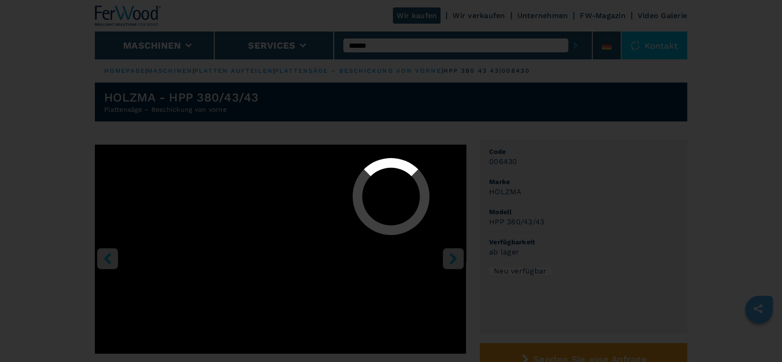
select select "**********"
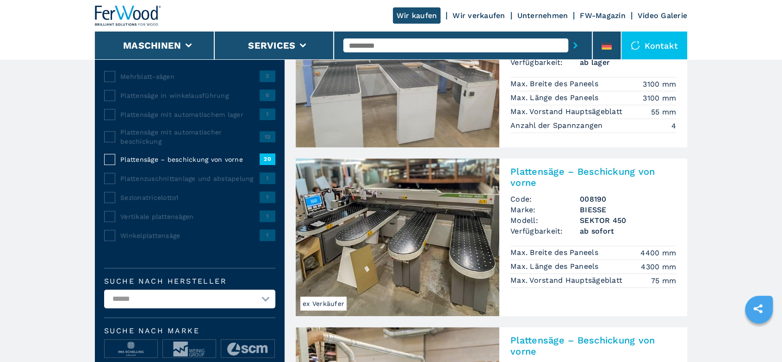
scroll to position [257, 0]
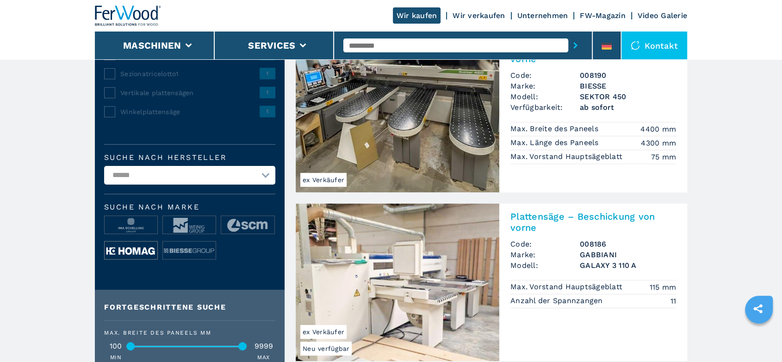
click at [117, 244] on img at bounding box center [131, 250] width 53 height 19
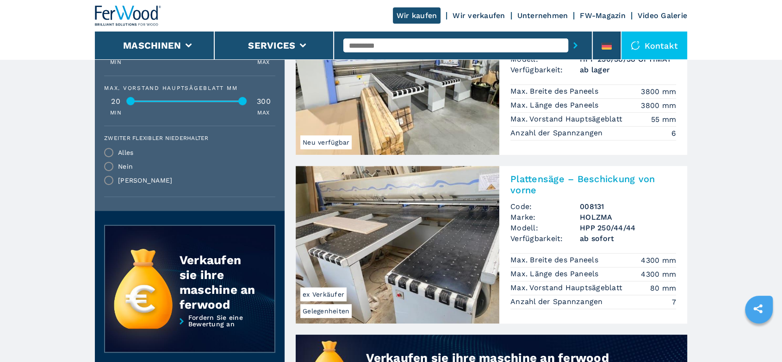
scroll to position [669, 0]
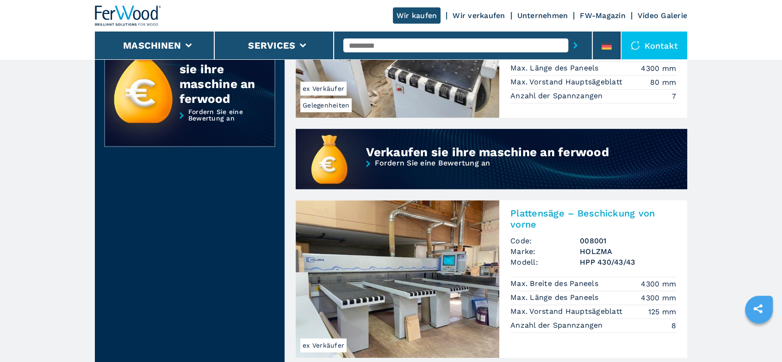
click at [613, 256] on h3 "HPP 430/43/43" at bounding box center [628, 261] width 96 height 11
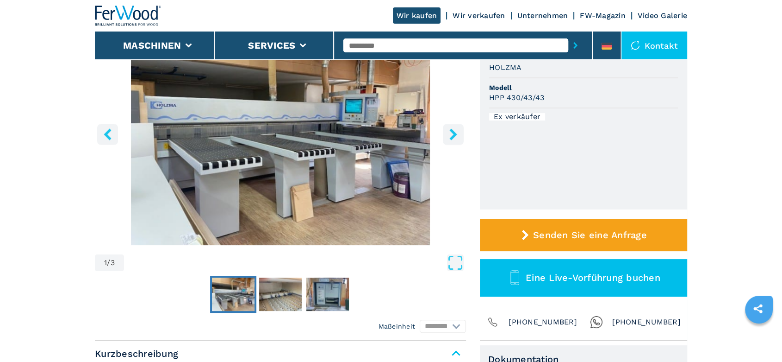
scroll to position [257, 0]
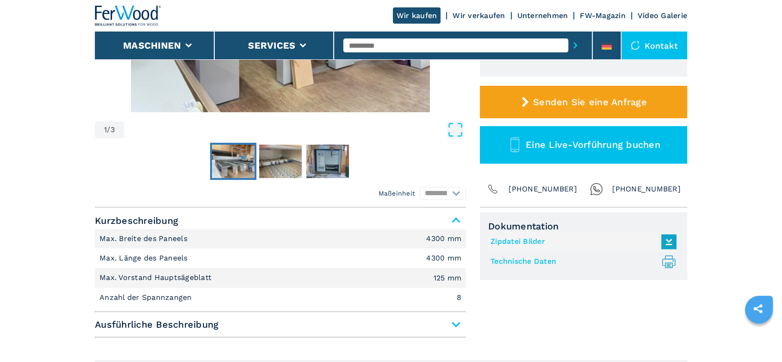
click at [539, 260] on link "Technische Daten .prefix__st0{stroke-linecap:round;stroke-linejoin:round}.prefi…" at bounding box center [581, 261] width 181 height 15
click at [363, 46] on input "text" at bounding box center [456, 45] width 225 height 14
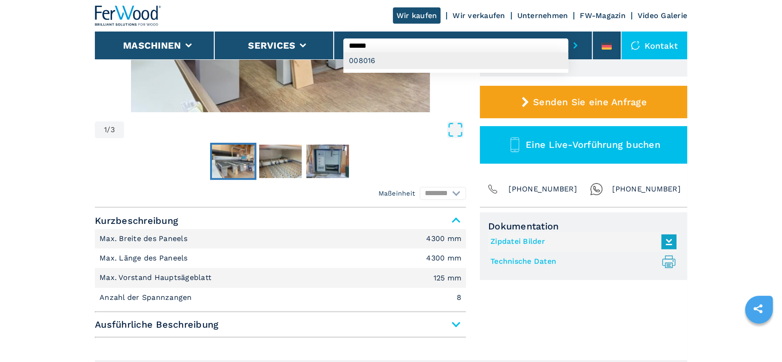
type input "******"
click at [370, 58] on div "008016" at bounding box center [456, 60] width 225 height 17
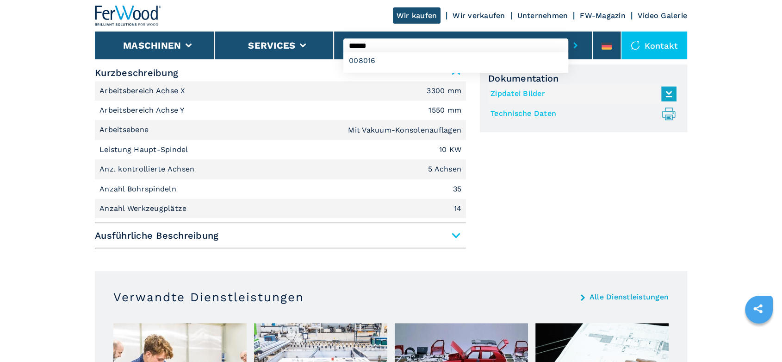
scroll to position [411, 0]
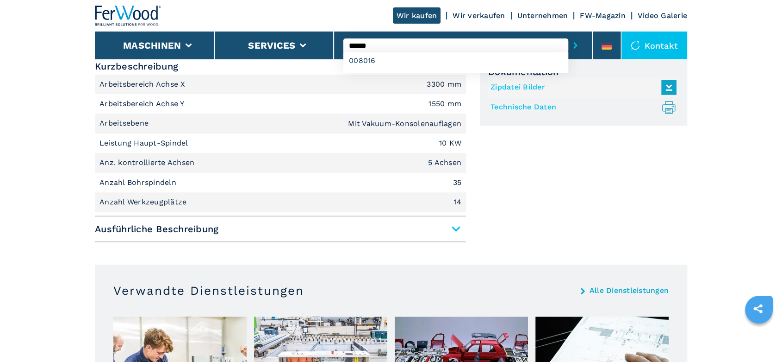
click at [456, 226] on span "Ausführliche Beschreibung" at bounding box center [280, 228] width 371 height 17
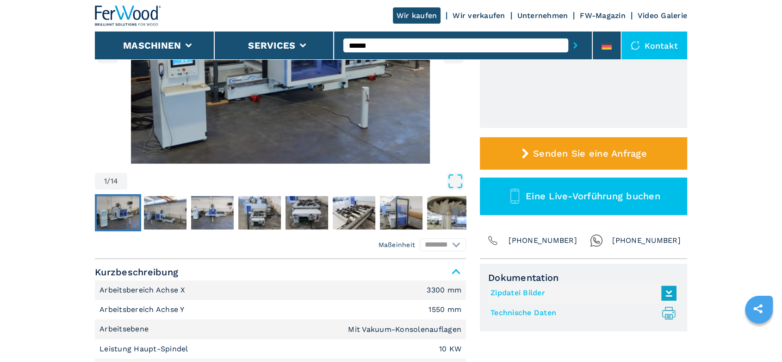
scroll to position [0, 0]
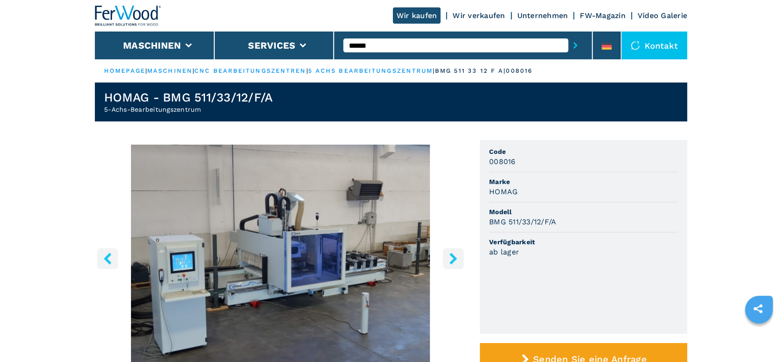
click at [453, 256] on icon "right-button" at bounding box center [453, 258] width 7 height 12
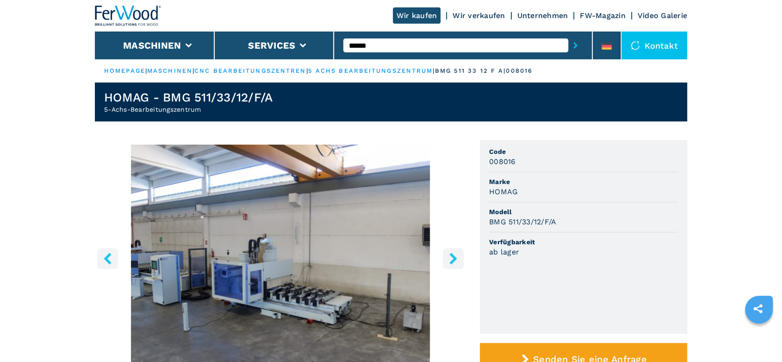
click at [453, 256] on icon "right-button" at bounding box center [453, 258] width 7 height 12
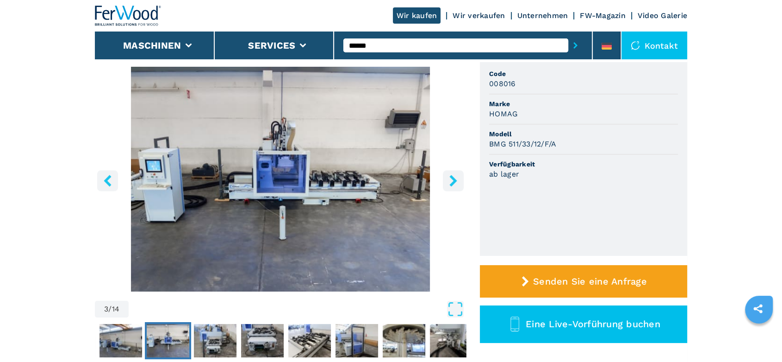
scroll to position [257, 0]
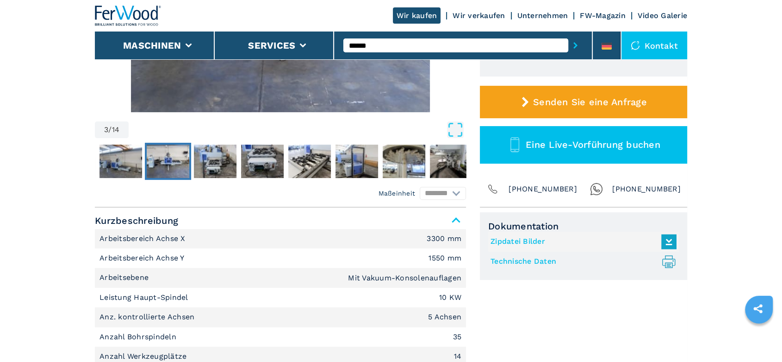
click at [523, 262] on link "Technische Daten .prefix__st0{stroke-linecap:round;stroke-linejoin:round}.prefi…" at bounding box center [581, 261] width 181 height 15
click at [128, 11] on img at bounding box center [128, 16] width 67 height 20
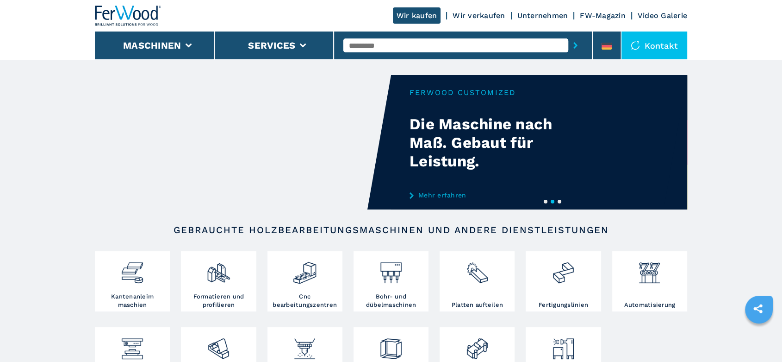
click at [359, 47] on input "text" at bounding box center [456, 45] width 225 height 14
type input "******"
click at [361, 62] on div "005521" at bounding box center [456, 60] width 225 height 17
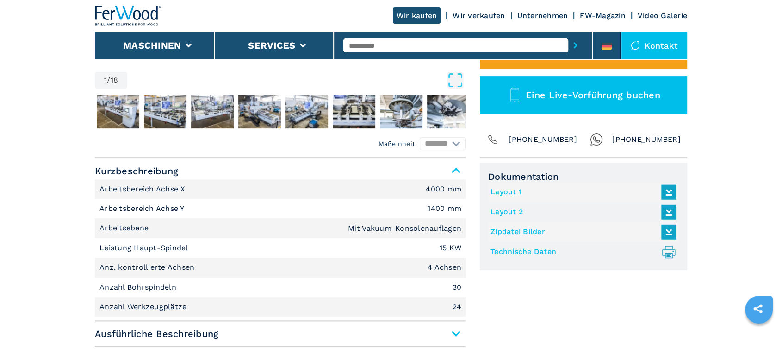
scroll to position [308, 0]
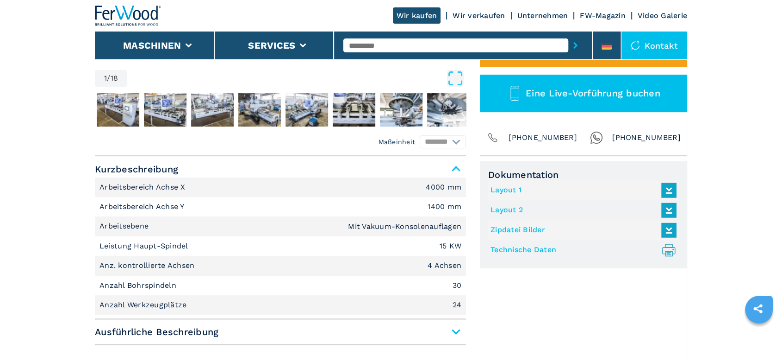
click at [542, 249] on link "Technische Daten .prefix__st0{stroke-linecap:round;stroke-linejoin:round}.prefi…" at bounding box center [581, 249] width 181 height 15
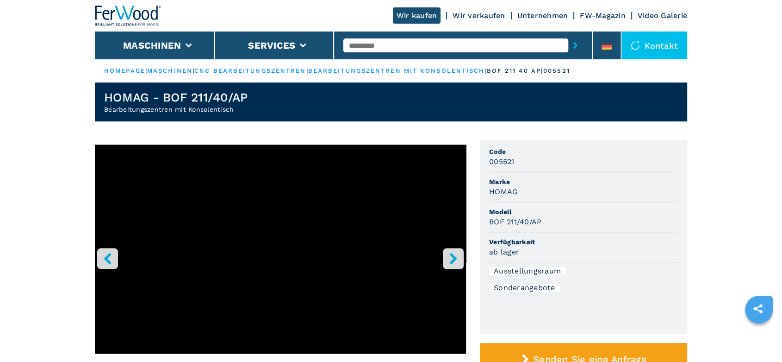
click at [367, 41] on input "text" at bounding box center [456, 45] width 225 height 14
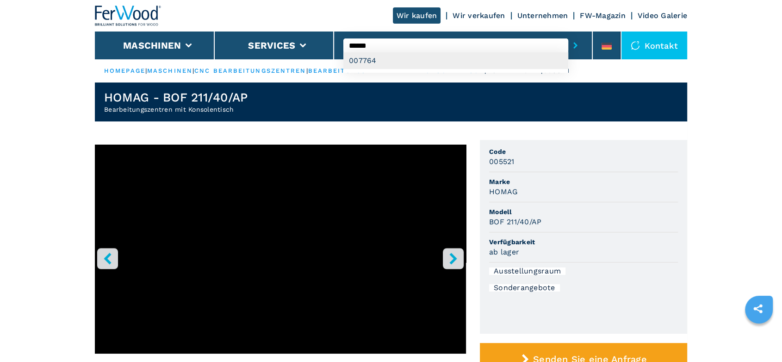
click at [375, 58] on div "007764" at bounding box center [456, 60] width 225 height 17
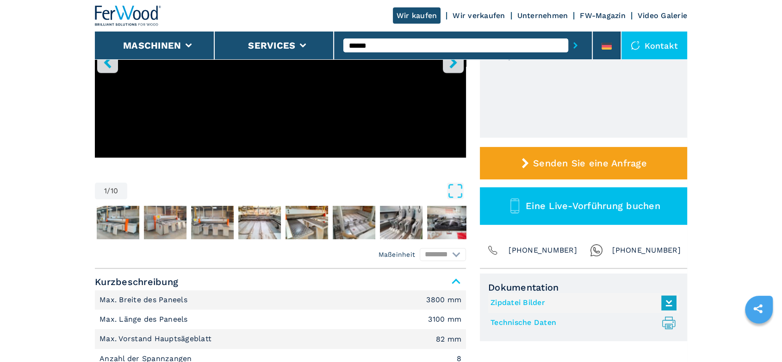
scroll to position [257, 0]
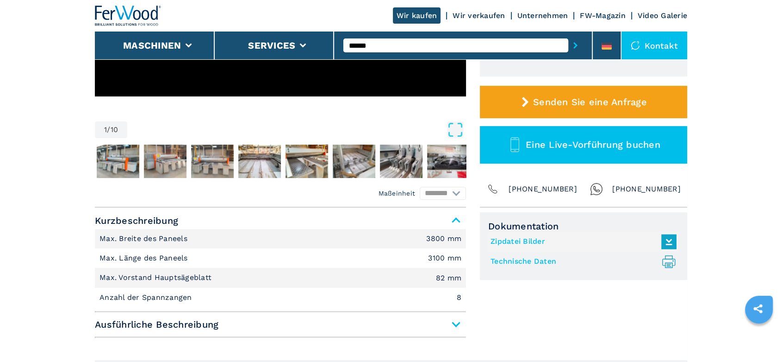
click at [544, 261] on link "Technische Daten .prefix__st0{stroke-linecap:round;stroke-linejoin:round}.prefi…" at bounding box center [581, 261] width 181 height 15
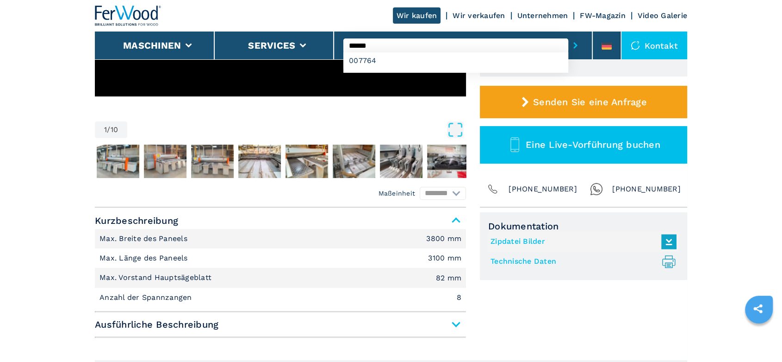
click at [363, 45] on input "******" at bounding box center [456, 45] width 225 height 14
type input "******"
click at [358, 60] on div "007829" at bounding box center [456, 60] width 225 height 17
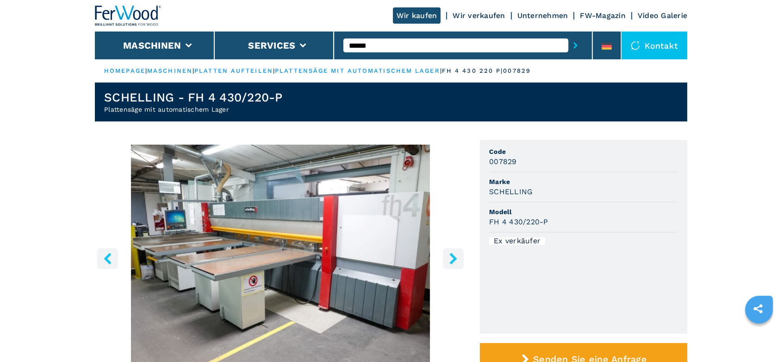
click at [450, 261] on icon "right-button" at bounding box center [454, 258] width 12 height 12
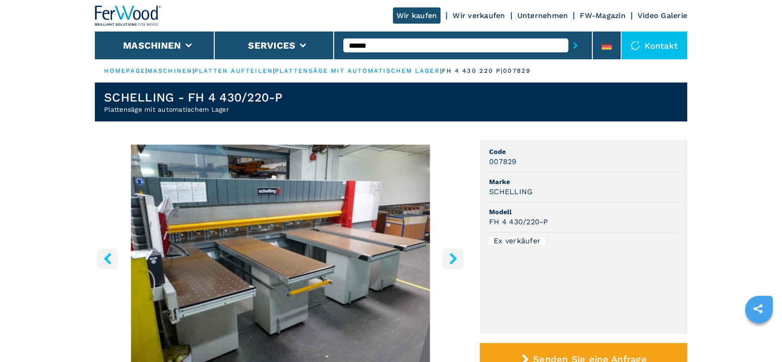
click at [450, 261] on icon "right-button" at bounding box center [454, 258] width 12 height 12
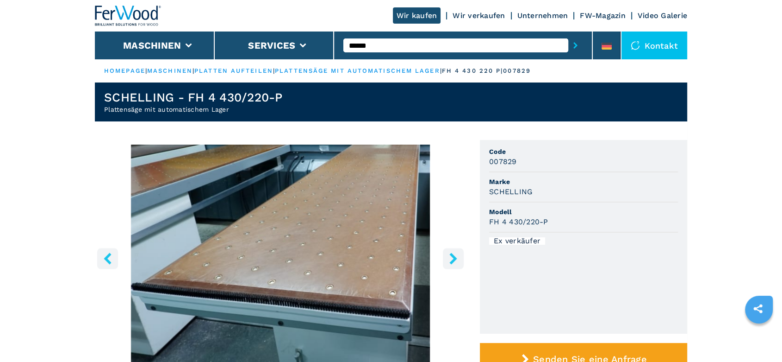
click at [450, 261] on icon "right-button" at bounding box center [454, 258] width 12 height 12
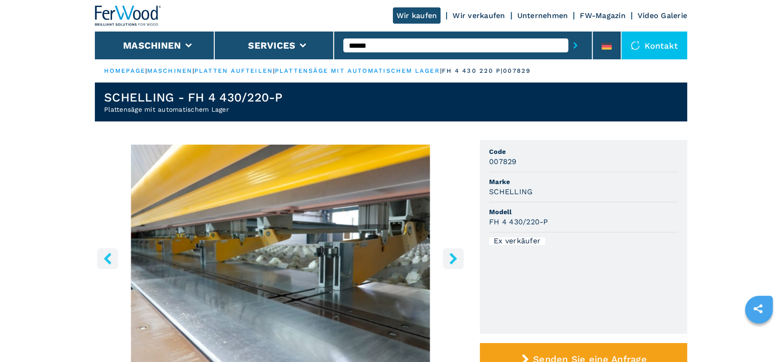
click at [450, 261] on icon "right-button" at bounding box center [454, 258] width 12 height 12
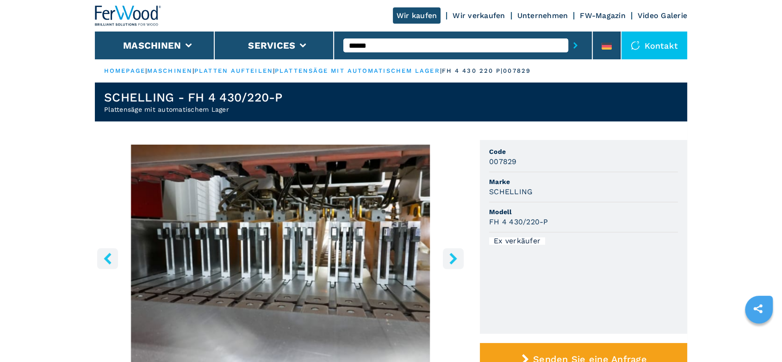
click at [450, 261] on icon "right-button" at bounding box center [454, 258] width 12 height 12
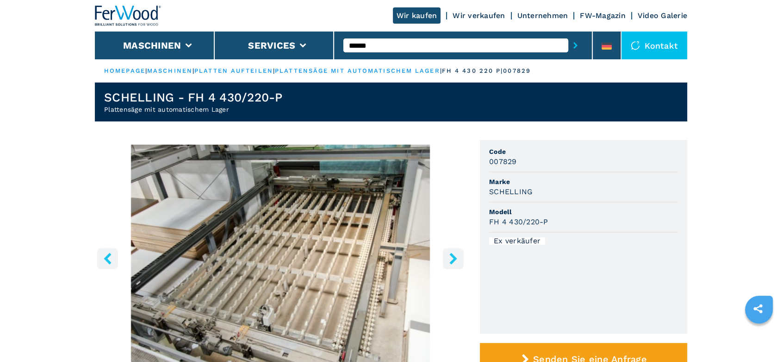
click at [450, 261] on icon "right-button" at bounding box center [454, 258] width 12 height 12
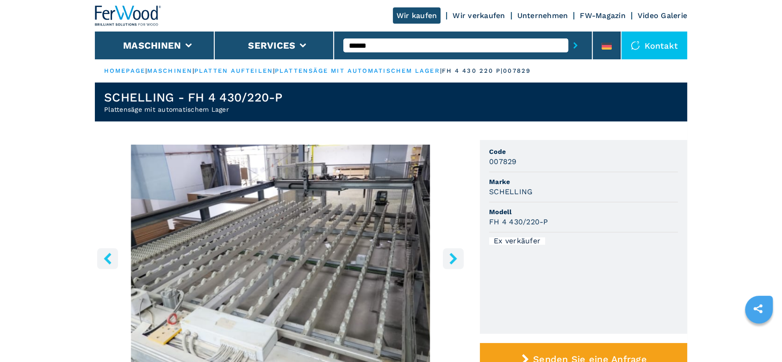
click at [450, 261] on icon "right-button" at bounding box center [454, 258] width 12 height 12
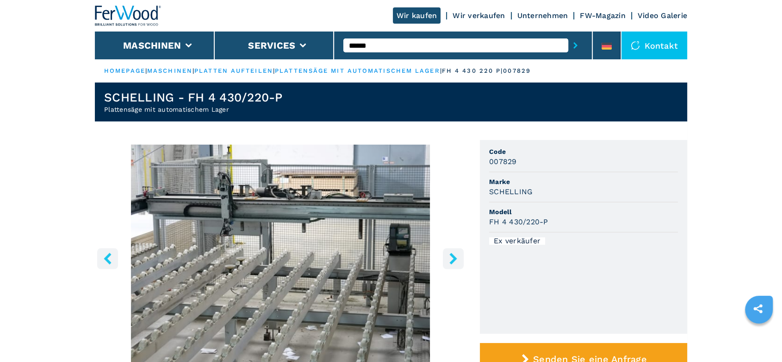
click at [450, 261] on icon "right-button" at bounding box center [454, 258] width 12 height 12
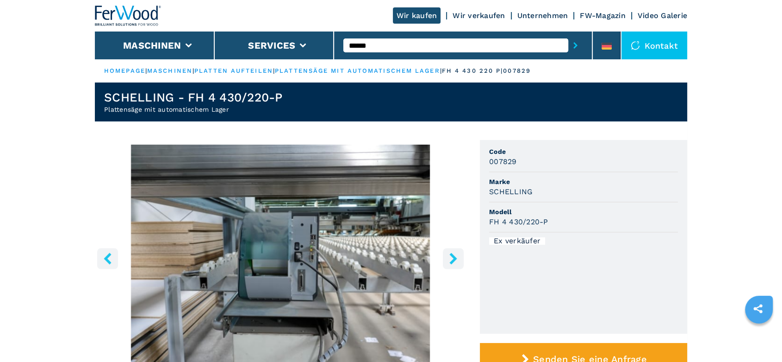
click at [450, 262] on icon "right-button" at bounding box center [453, 258] width 7 height 12
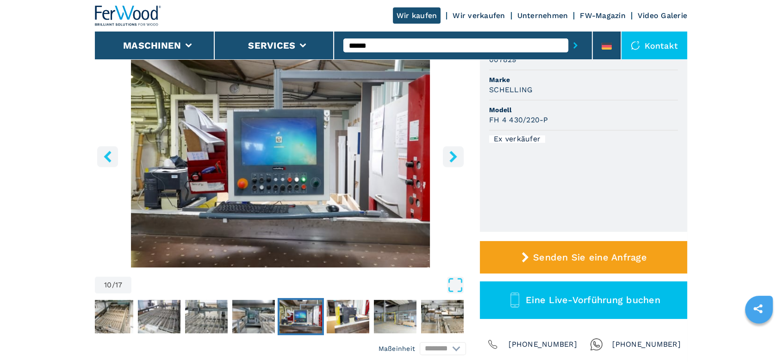
scroll to position [257, 0]
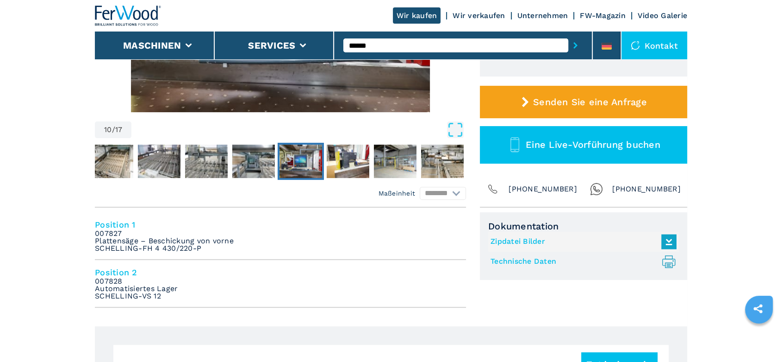
click at [532, 261] on link "Technische Daten .prefix__st0{stroke-linecap:round;stroke-linejoin:round}.prefi…" at bounding box center [581, 261] width 181 height 15
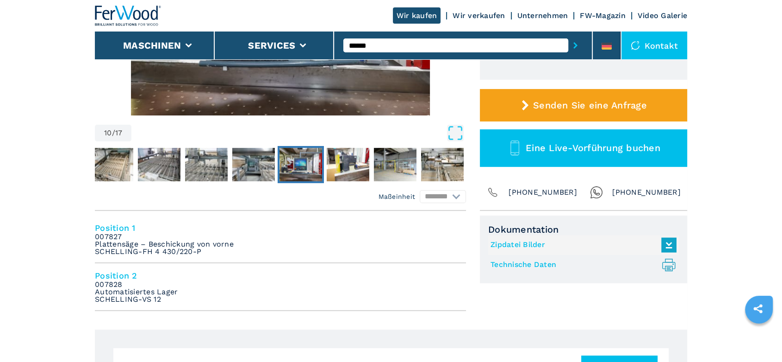
scroll to position [0, 0]
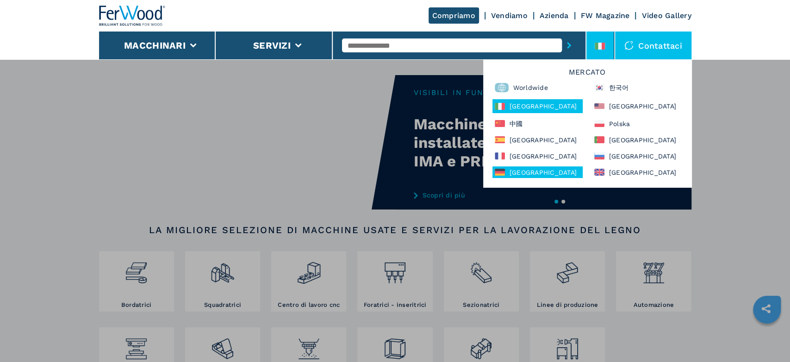
click at [541, 173] on div "[GEOGRAPHIC_DATA]" at bounding box center [538, 172] width 90 height 12
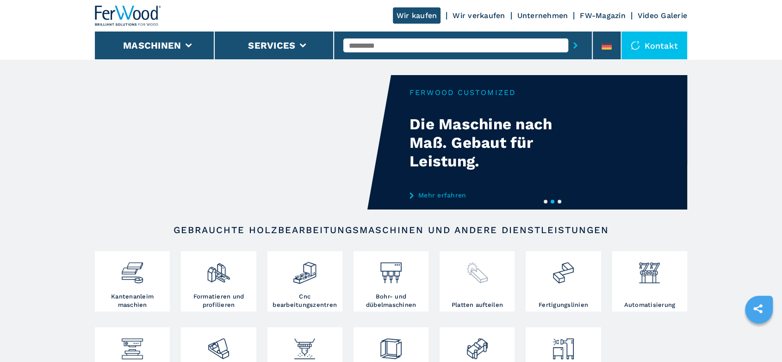
click at [478, 277] on img at bounding box center [477, 268] width 25 height 31
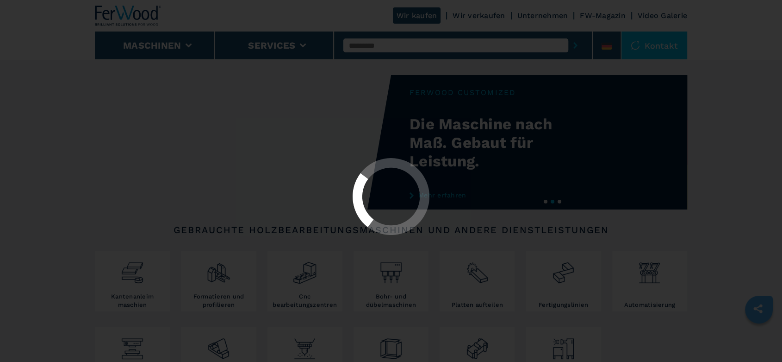
select select "**********"
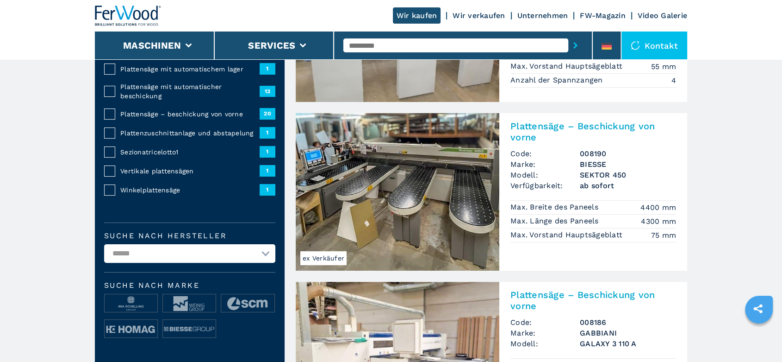
scroll to position [154, 0]
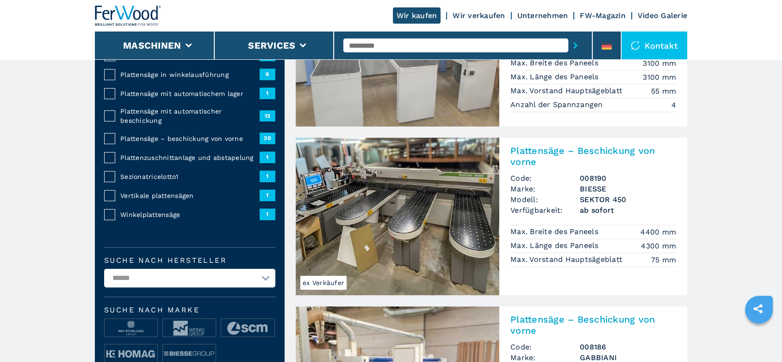
click at [185, 135] on span "Plattensäge – beschickung von vorne" at bounding box center [189, 138] width 139 height 9
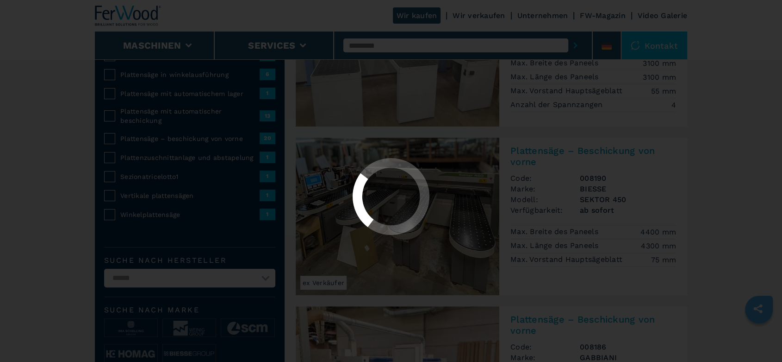
select select "**********"
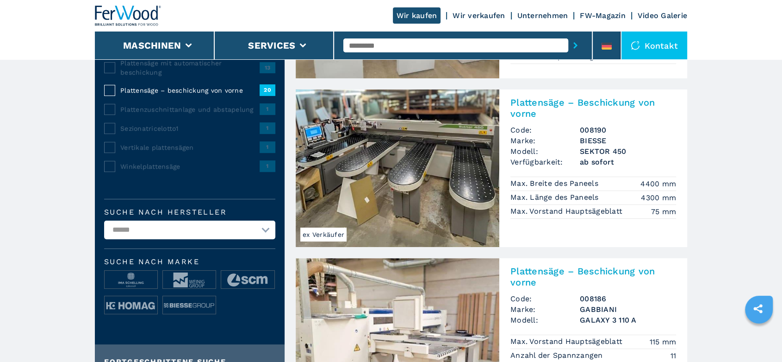
scroll to position [206, 0]
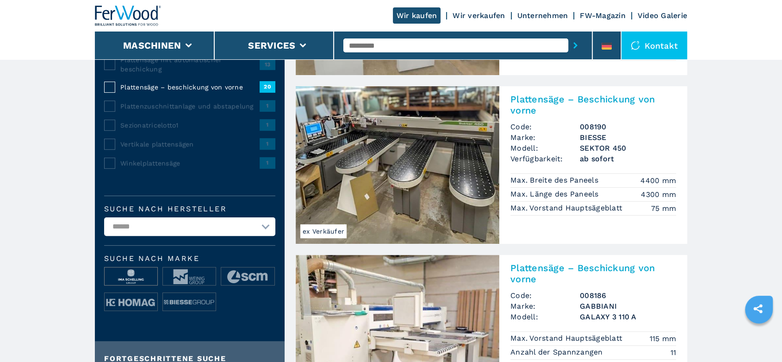
click at [139, 271] on img at bounding box center [131, 276] width 53 height 19
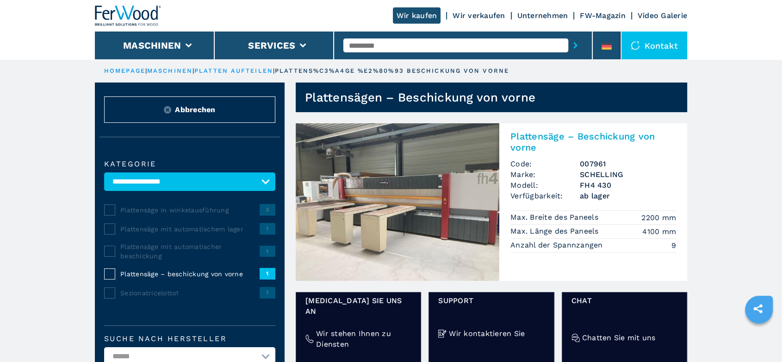
click at [207, 109] on span "Abbrechen" at bounding box center [195, 109] width 40 height 11
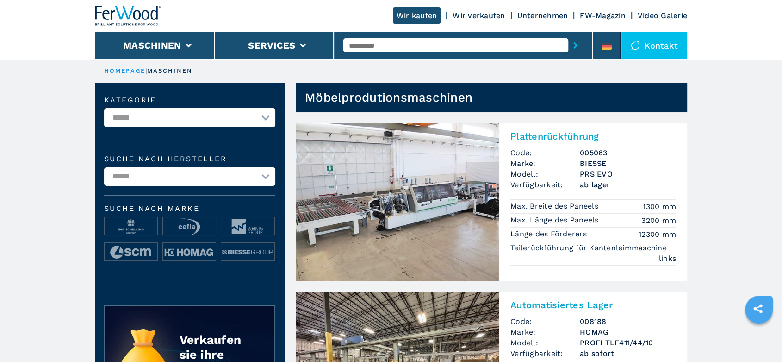
click at [269, 118] on select "**********" at bounding box center [189, 117] width 171 height 19
select select "**********"
click at [104, 108] on select "**********" at bounding box center [189, 117] width 171 height 19
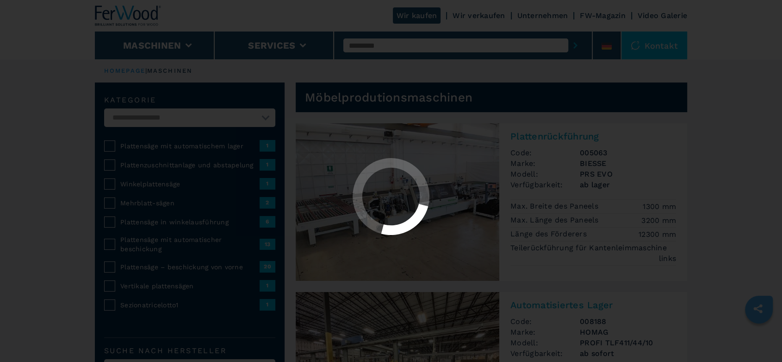
select select "**********"
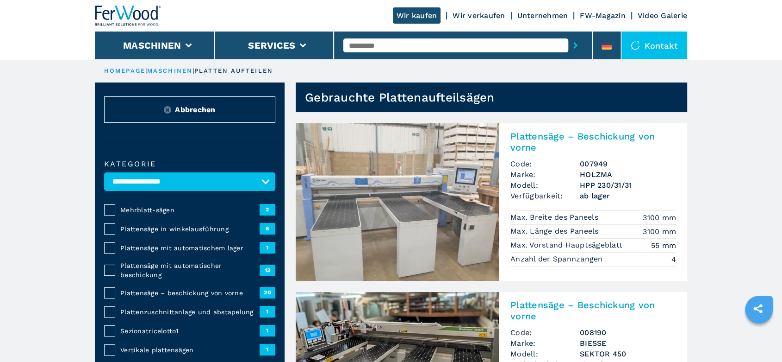
click at [156, 290] on span "Plattensäge – beschickung von vorne" at bounding box center [189, 292] width 139 height 9
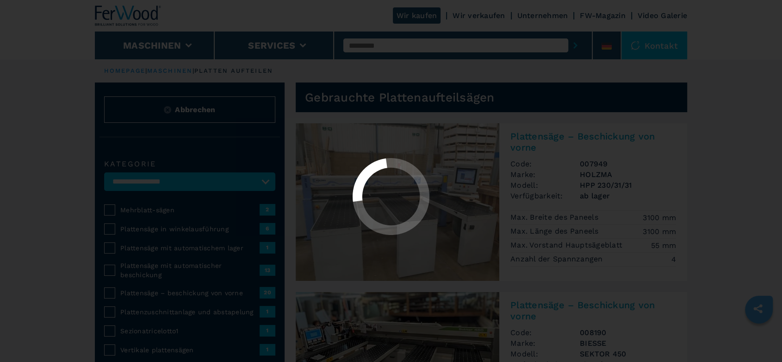
select select "**********"
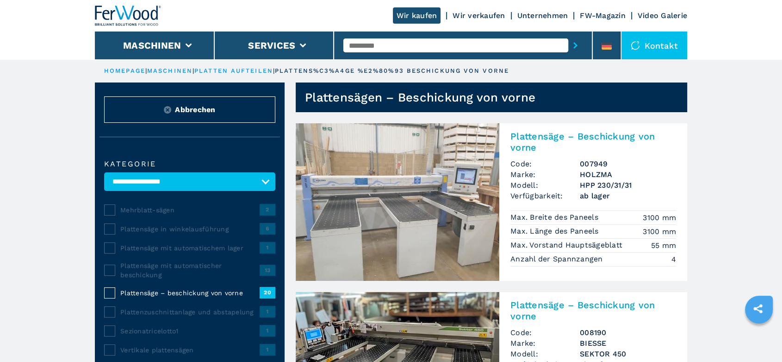
click at [363, 44] on input "text" at bounding box center [456, 45] width 225 height 14
type input "******"
click at [569, 35] on button "submit-button" at bounding box center [576, 45] width 14 height 21
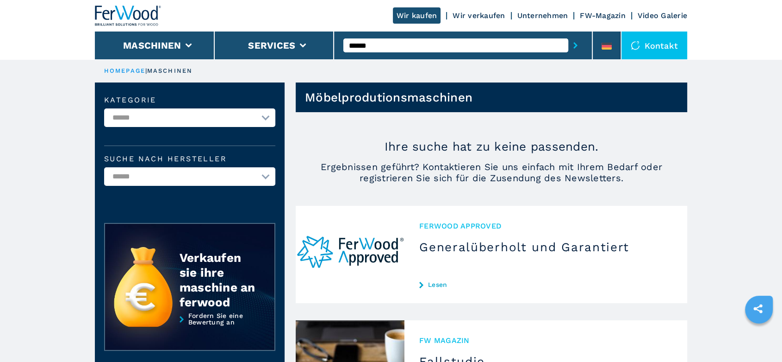
click at [119, 70] on link "HOMEPAGE" at bounding box center [124, 70] width 41 height 7
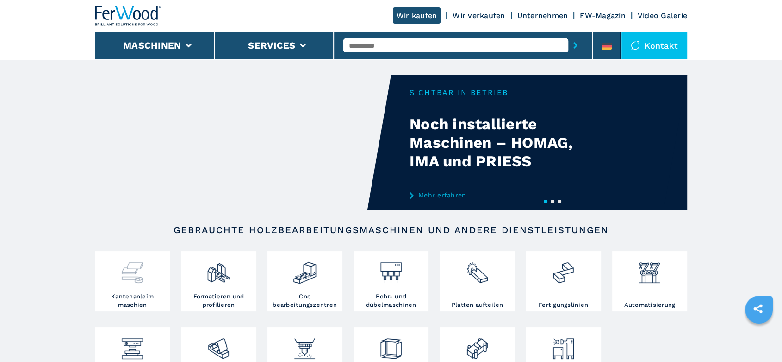
click at [137, 282] on img at bounding box center [132, 268] width 25 height 31
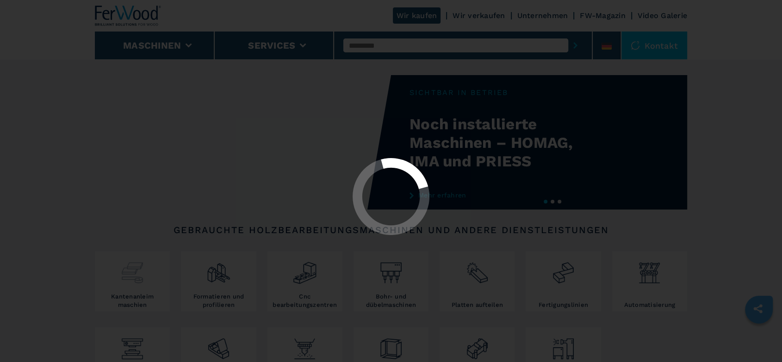
select select "**********"
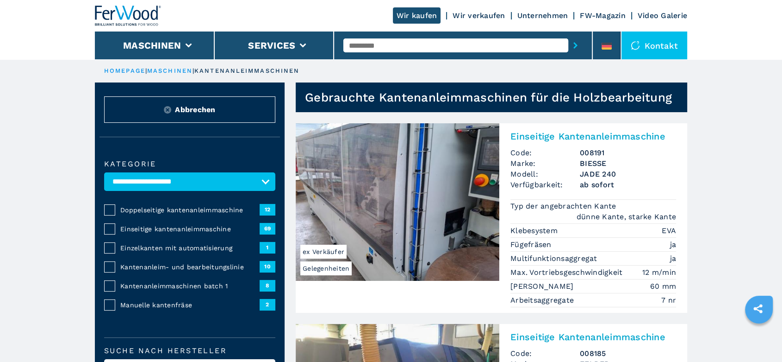
click at [167, 229] on span "Einseitige kantenanleimmaschine" at bounding box center [189, 228] width 139 height 9
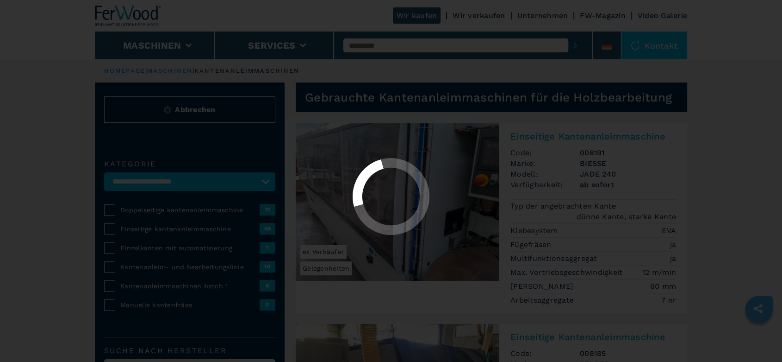
select select "**********"
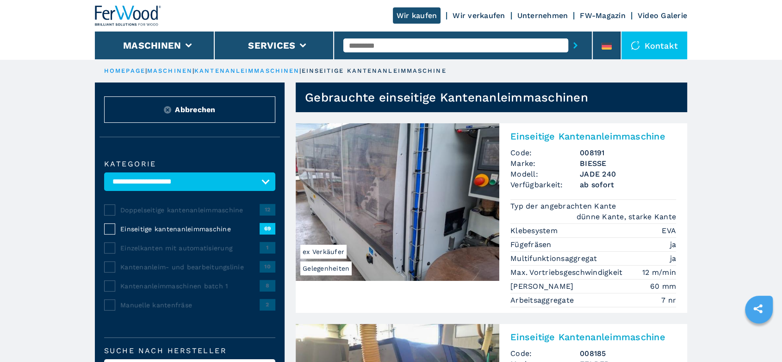
click at [352, 50] on input "text" at bounding box center [456, 45] width 225 height 14
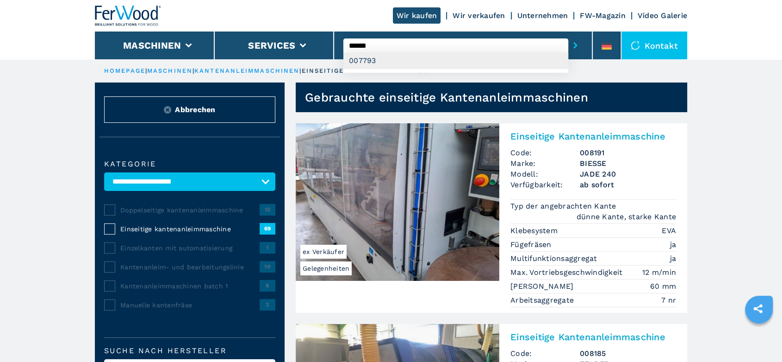
type input "******"
click at [365, 61] on div "007793" at bounding box center [456, 60] width 225 height 17
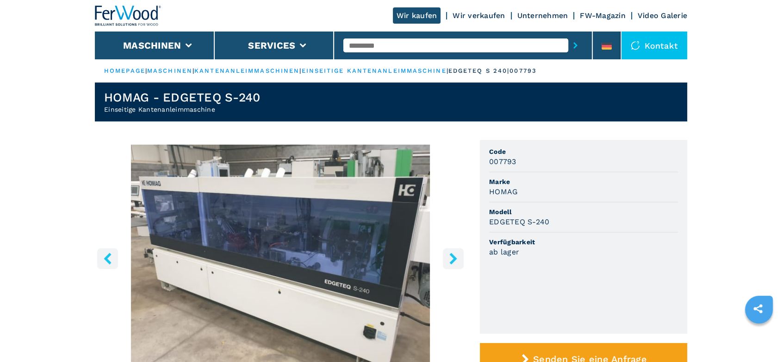
click at [358, 44] on input "text" at bounding box center [456, 45] width 225 height 14
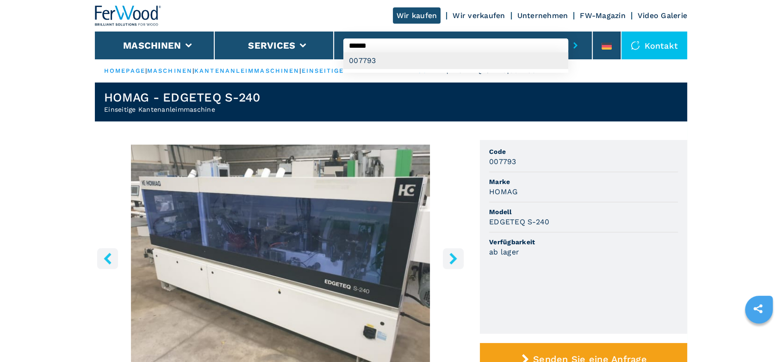
type input "******"
click at [359, 60] on div "007793" at bounding box center [456, 60] width 225 height 17
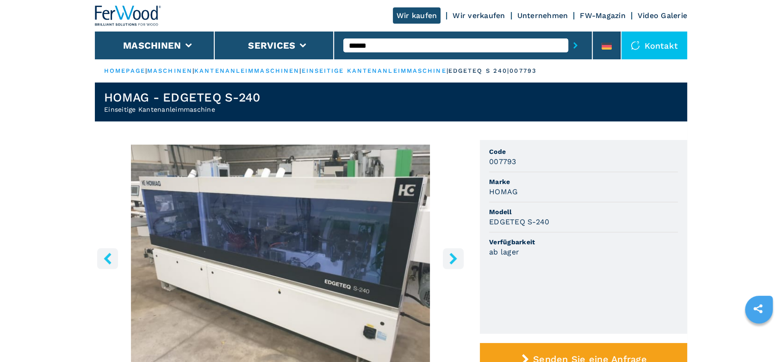
scroll to position [257, 0]
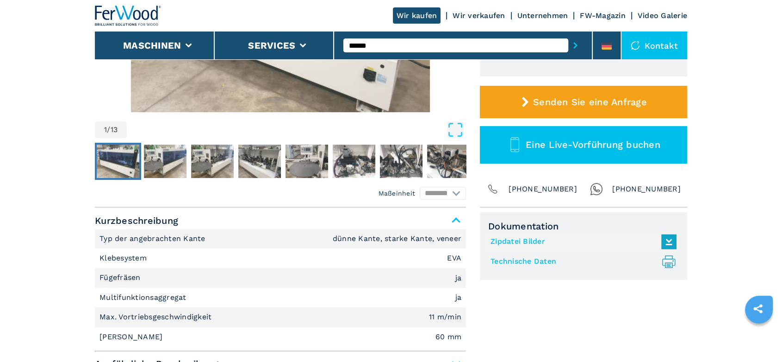
click at [517, 258] on link "Technische Daten .prefix__st0{stroke-linecap:round;stroke-linejoin:round}.prefi…" at bounding box center [581, 261] width 181 height 15
